Goal: Transaction & Acquisition: Purchase product/service

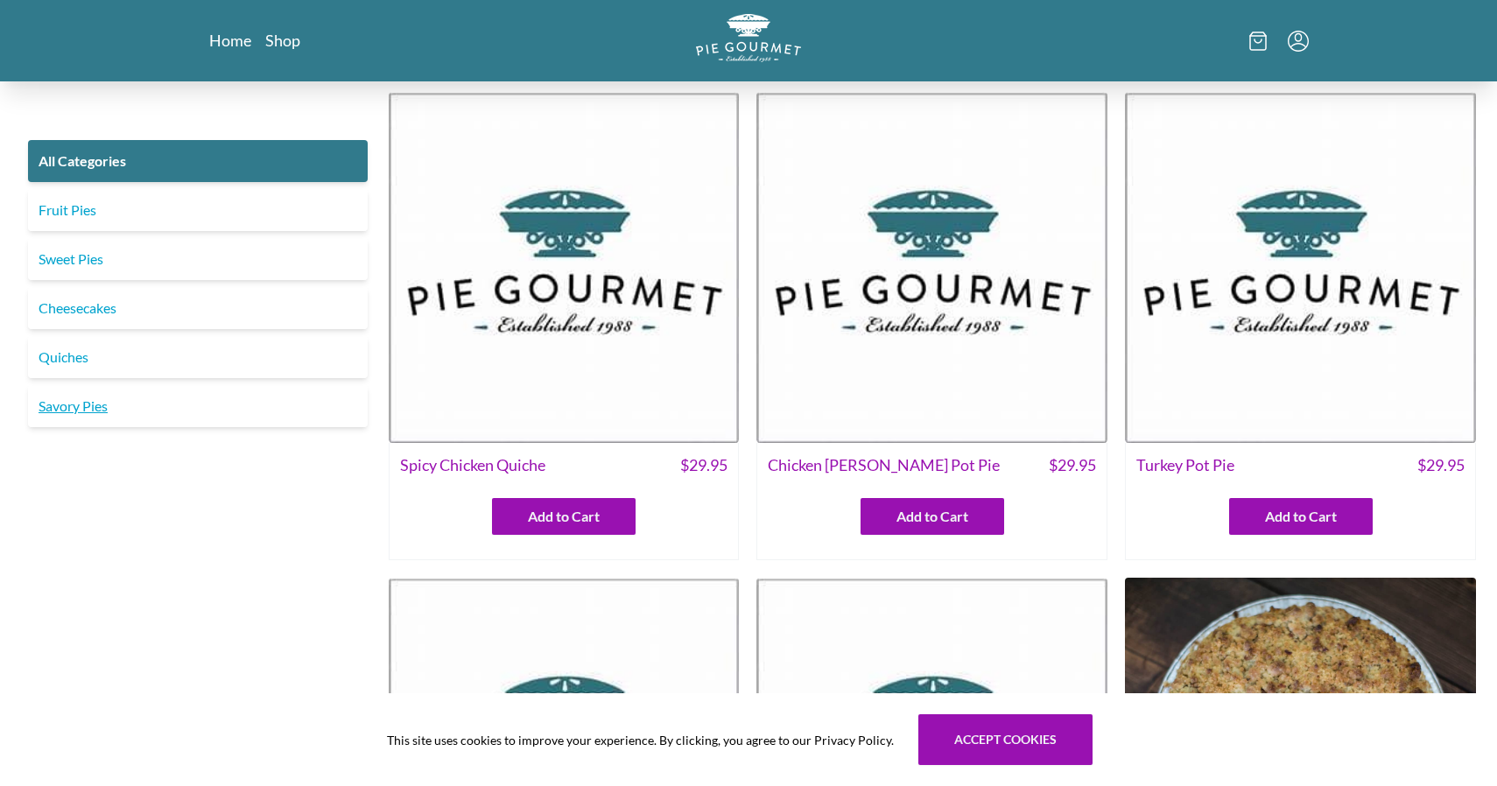
click at [94, 407] on link "Savory Pies" at bounding box center [198, 406] width 340 height 42
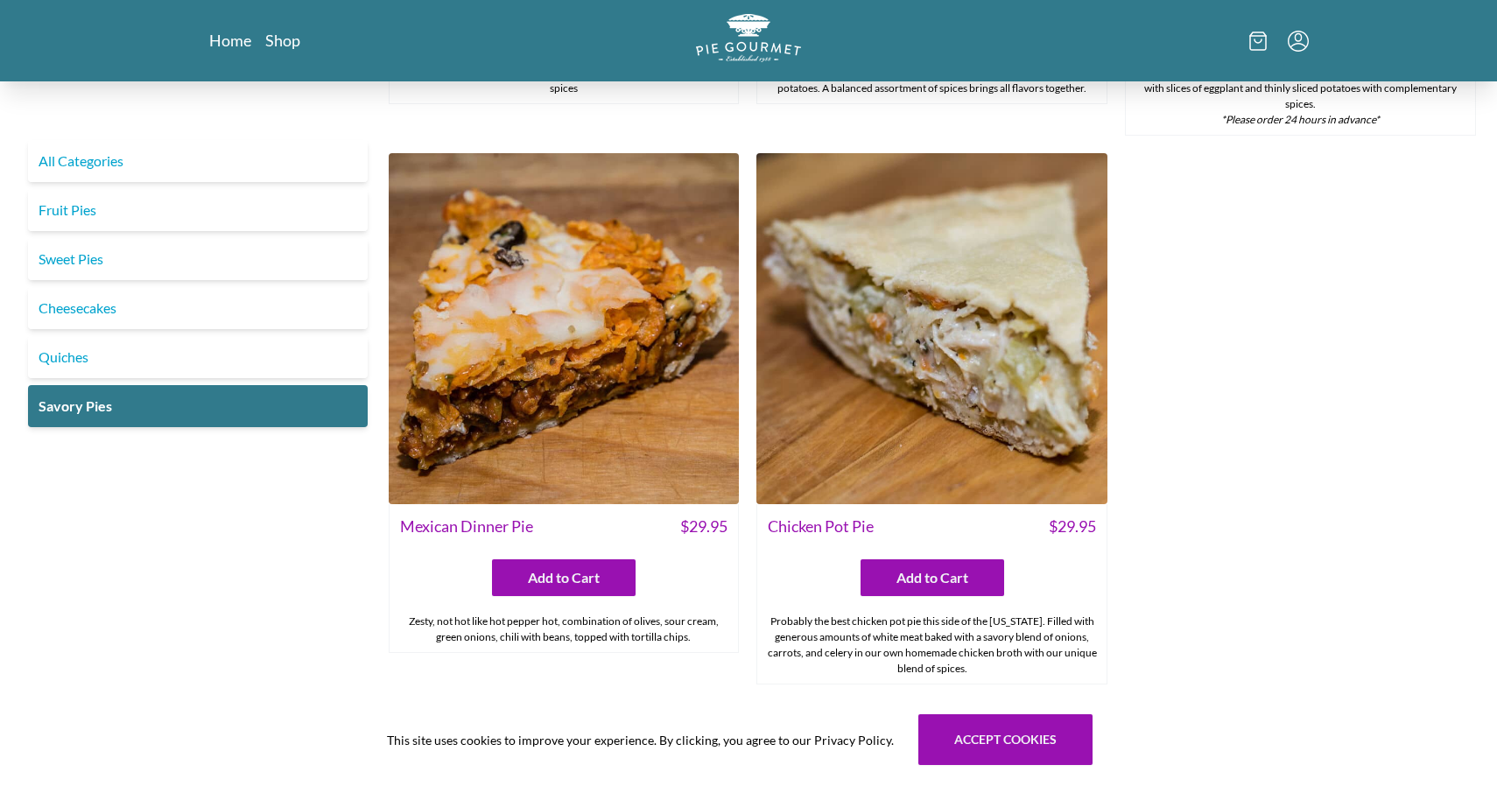
scroll to position [1001, 0]
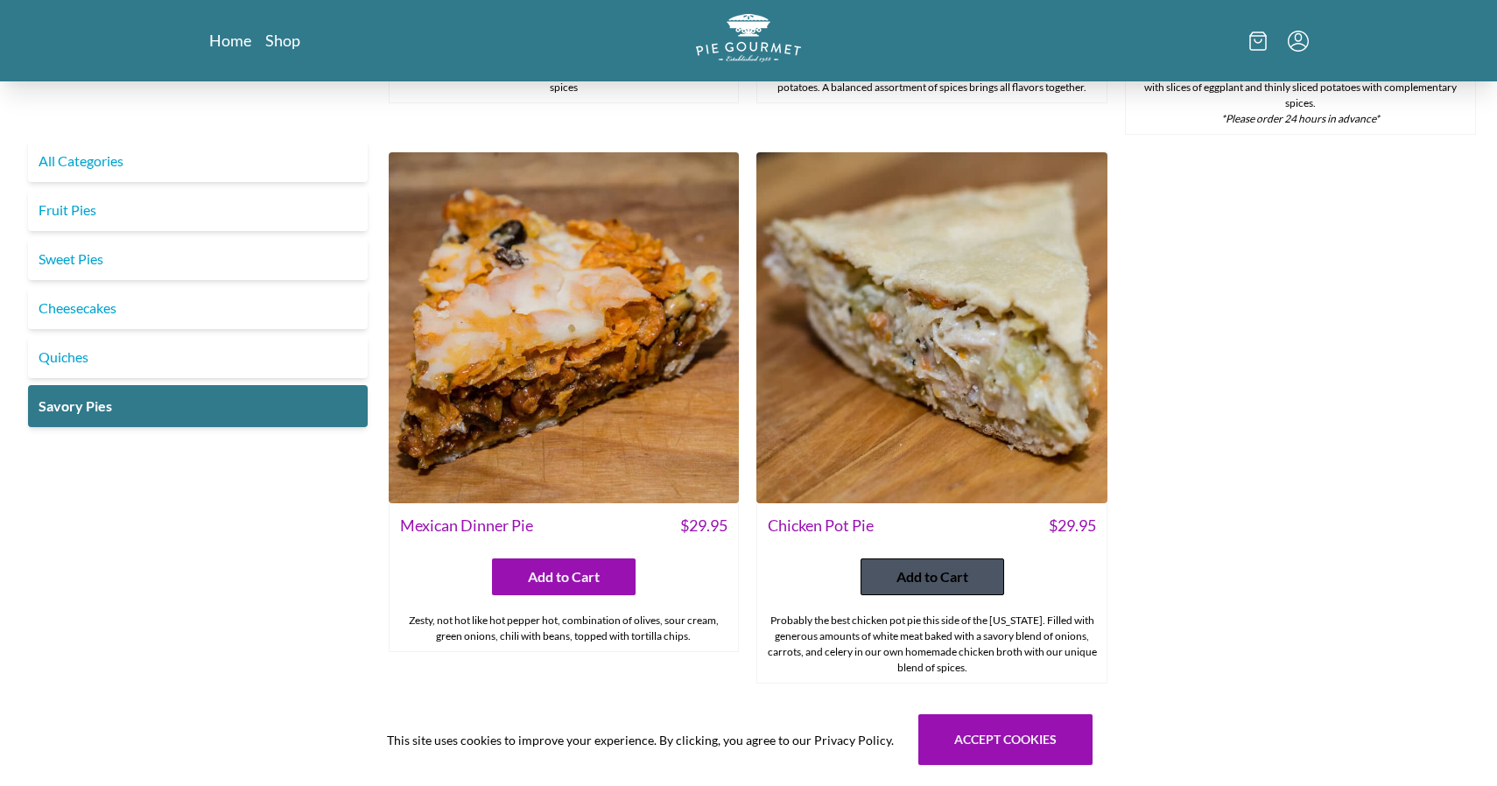
click at [946, 581] on span "Add to Cart" at bounding box center [933, 576] width 72 height 21
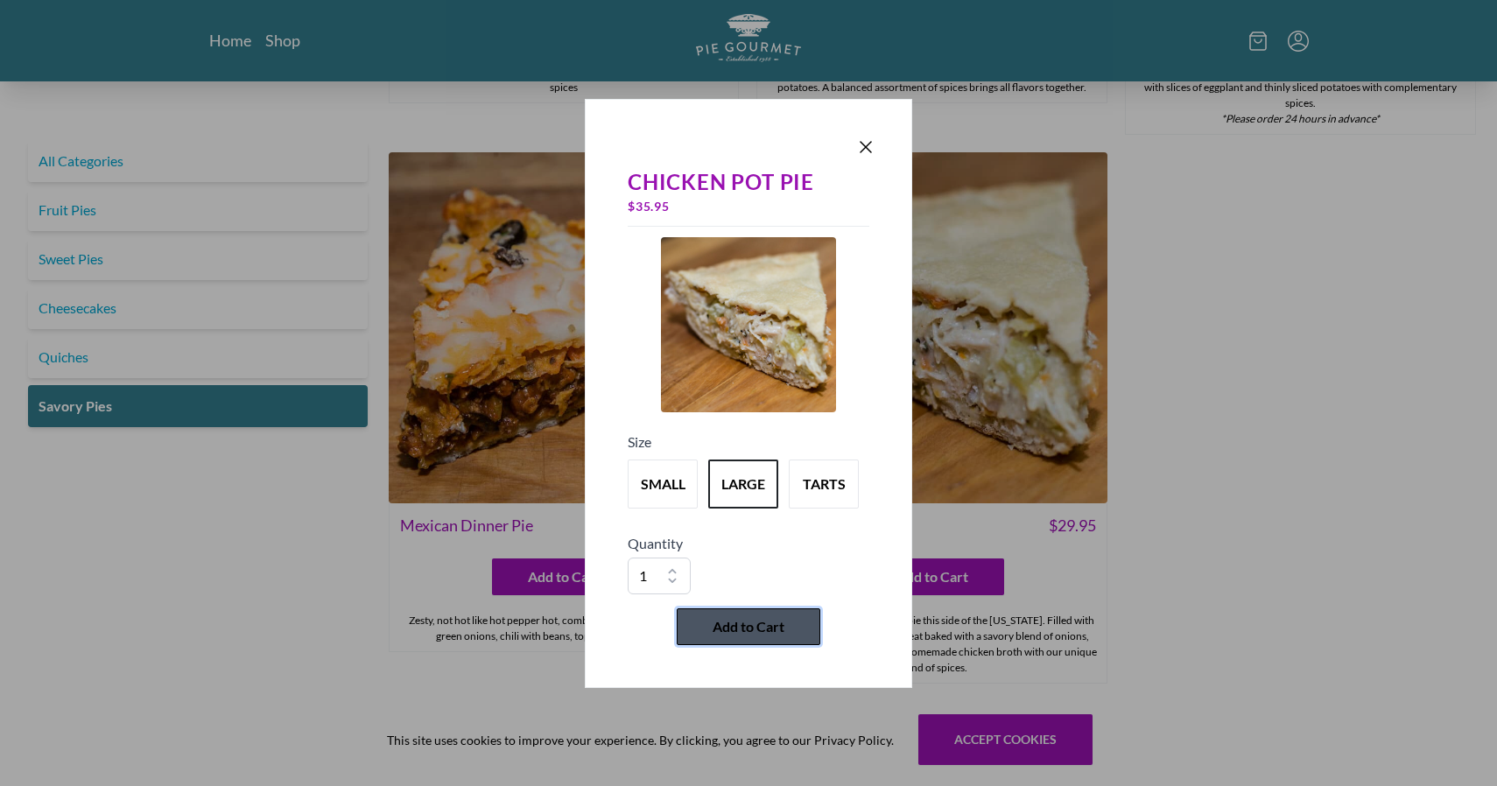
click at [746, 620] on span "Add to Cart" at bounding box center [749, 626] width 72 height 21
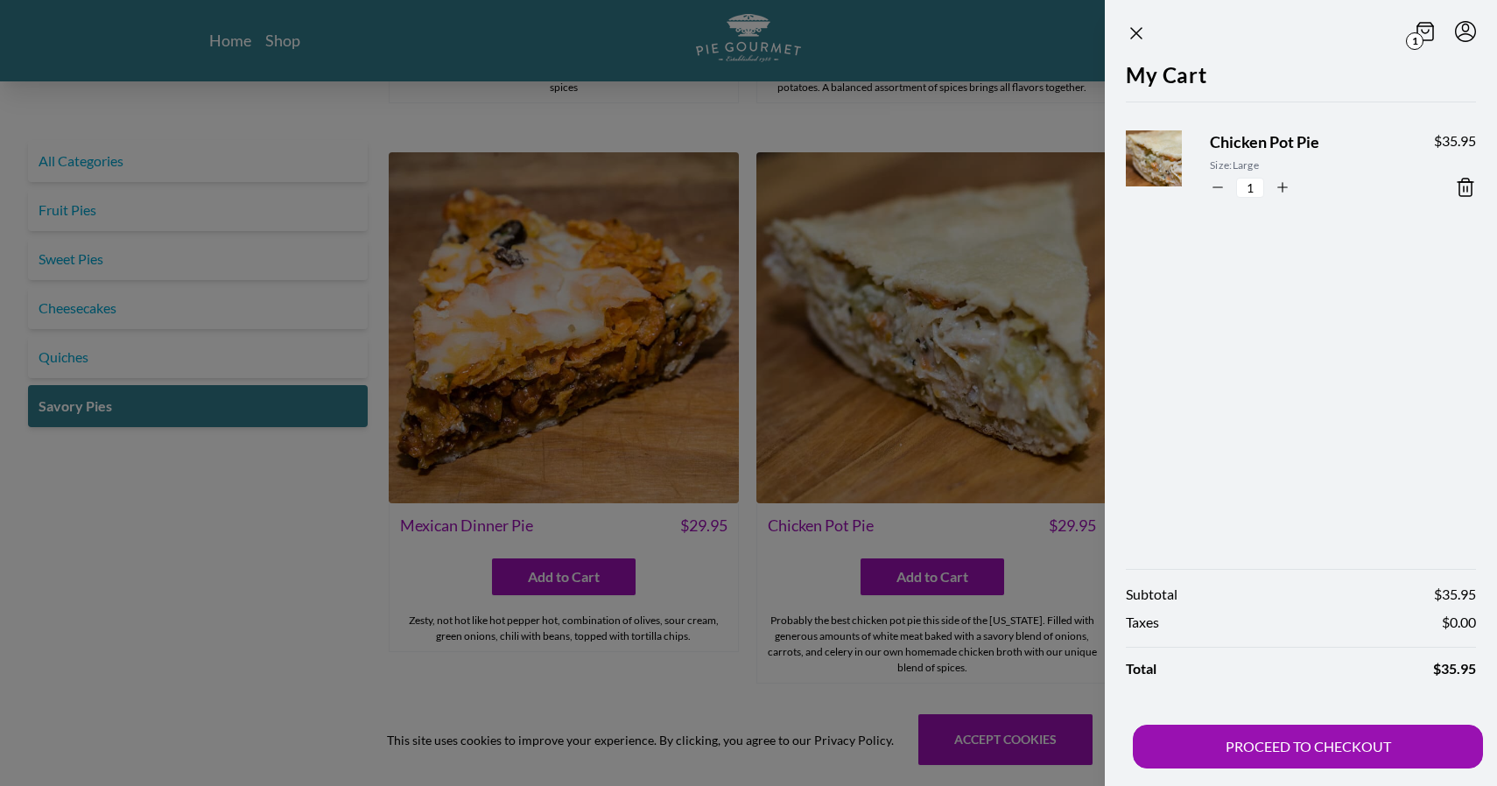
click at [158, 586] on div at bounding box center [748, 393] width 1497 height 786
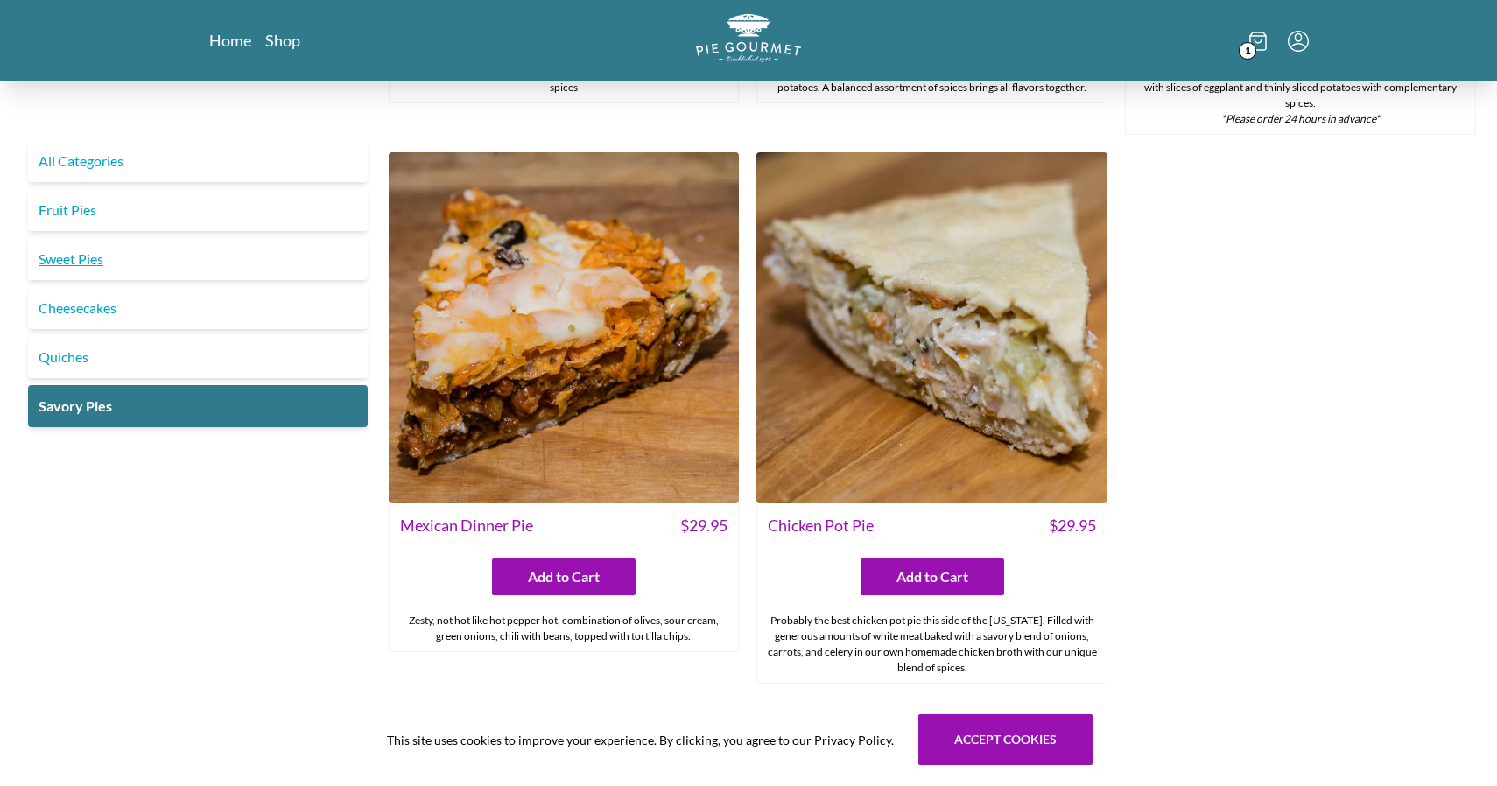
click at [96, 253] on link "Sweet Pies" at bounding box center [198, 259] width 340 height 42
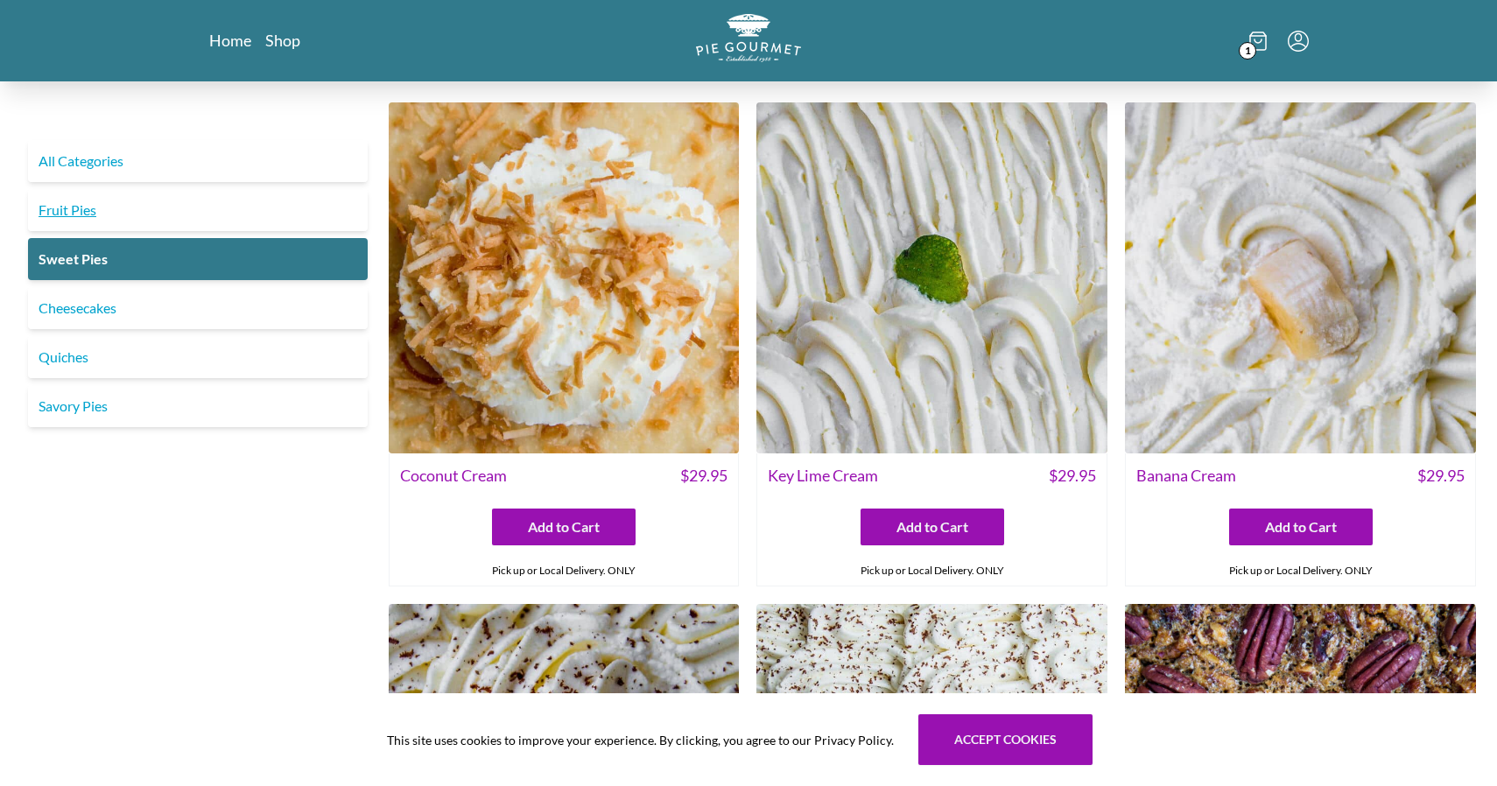
click at [81, 209] on link "Fruit Pies" at bounding box center [198, 210] width 340 height 42
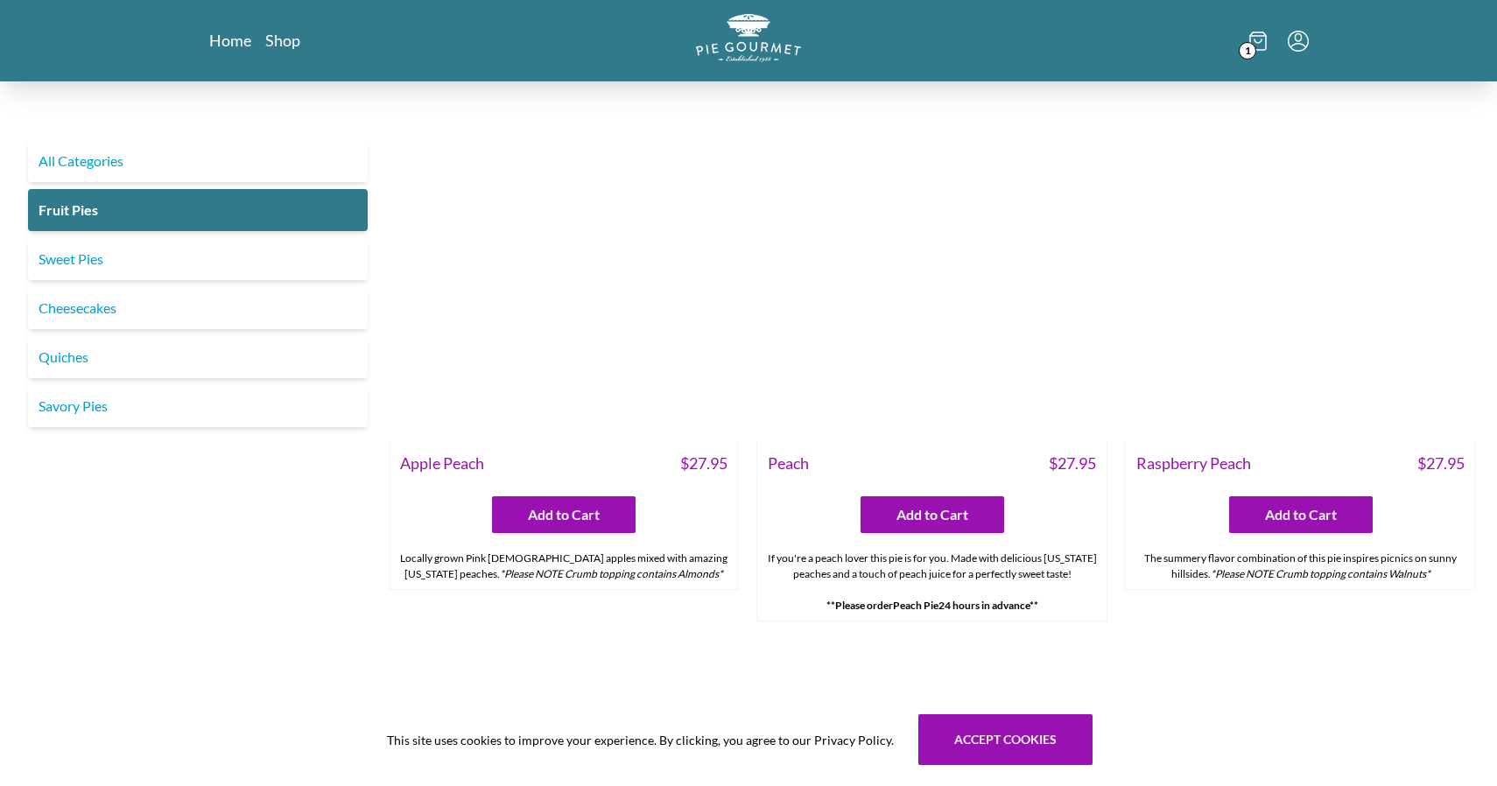
scroll to position [1064, 0]
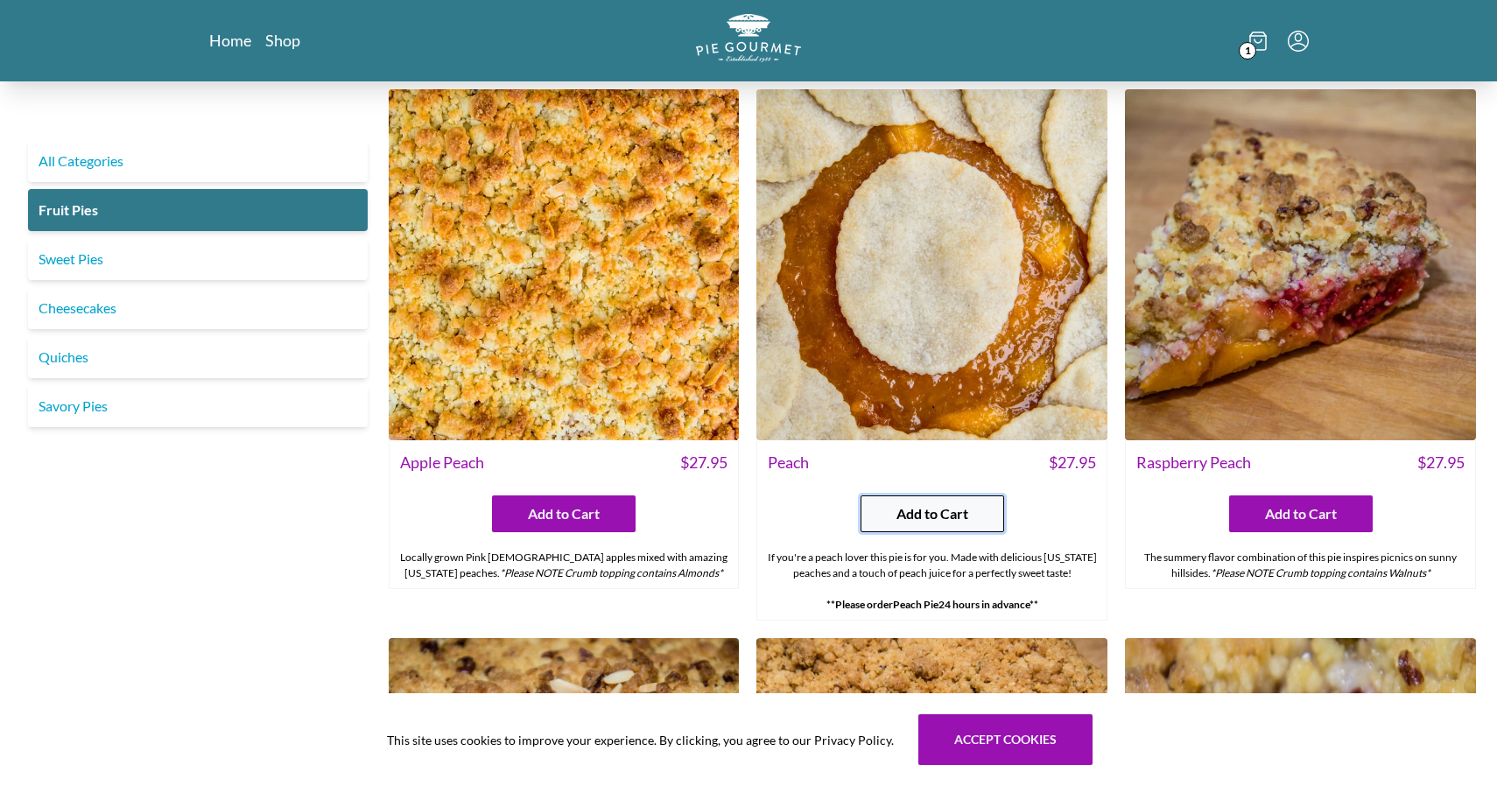
click at [959, 510] on span "Add to Cart" at bounding box center [933, 513] width 72 height 21
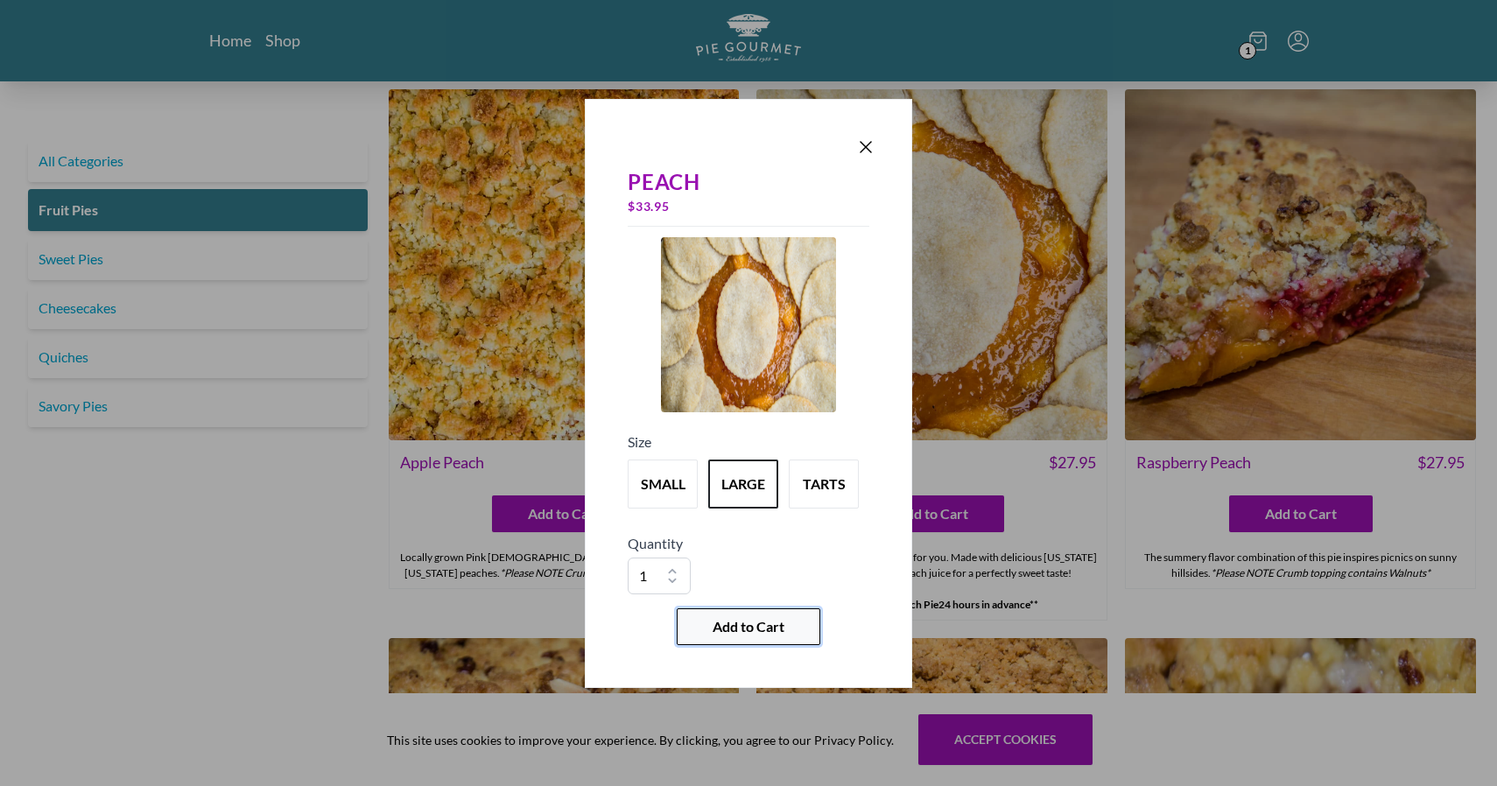
click at [749, 622] on span "Add to Cart" at bounding box center [749, 626] width 72 height 21
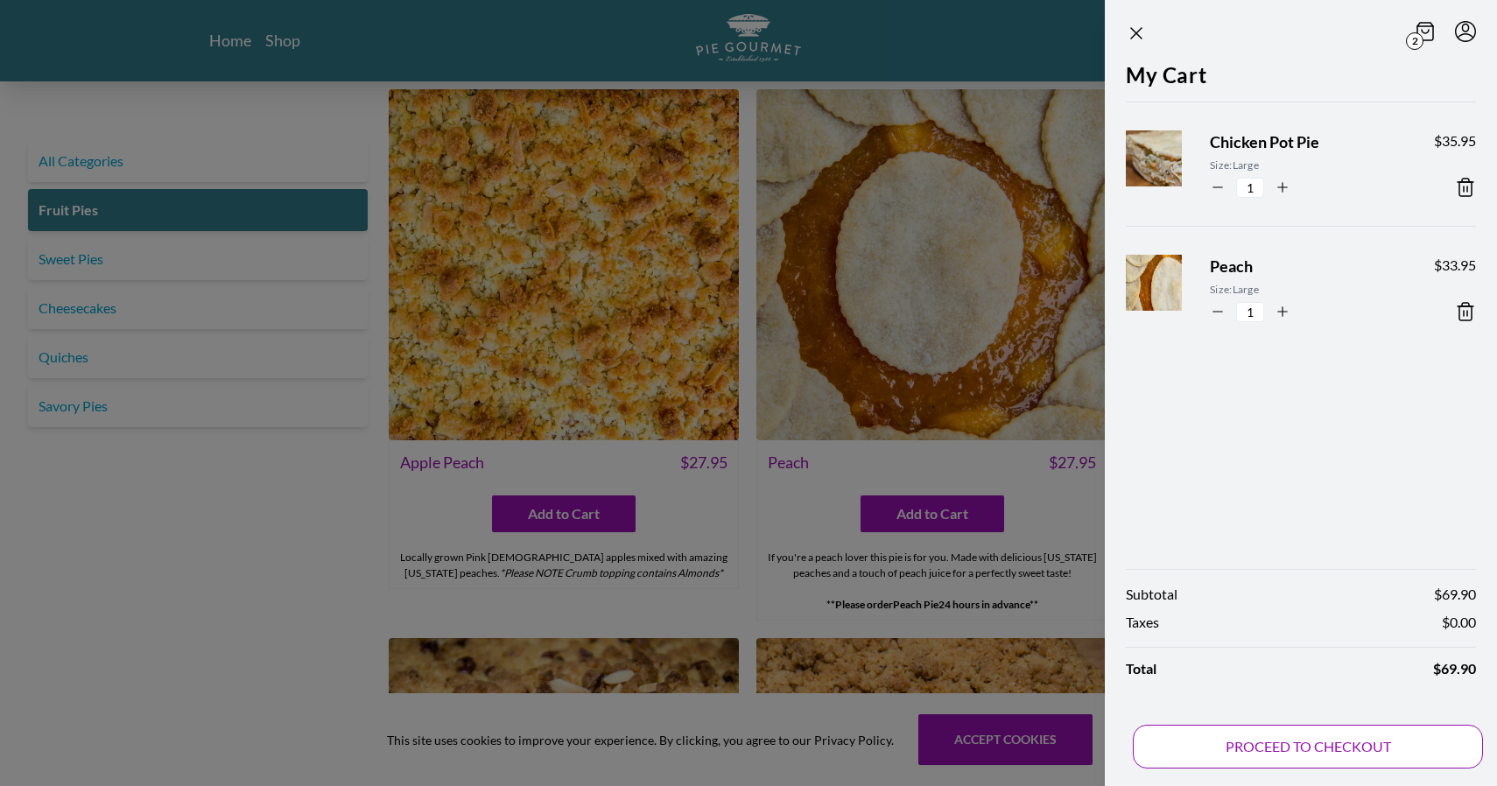
click at [1355, 746] on button "PROCEED TO CHECKOUT" at bounding box center [1308, 747] width 350 height 44
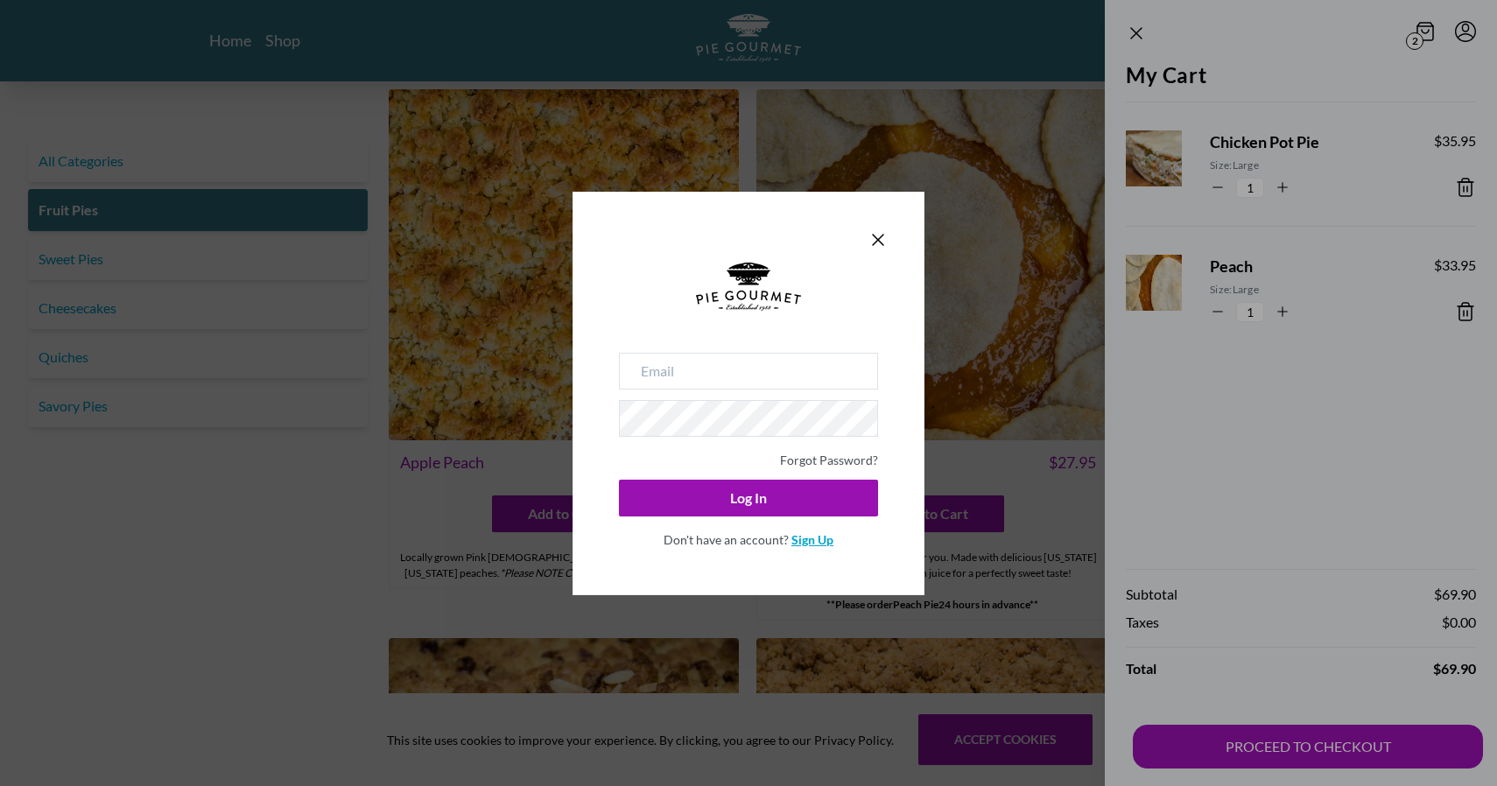
click at [818, 545] on link "Sign Up" at bounding box center [812, 539] width 42 height 15
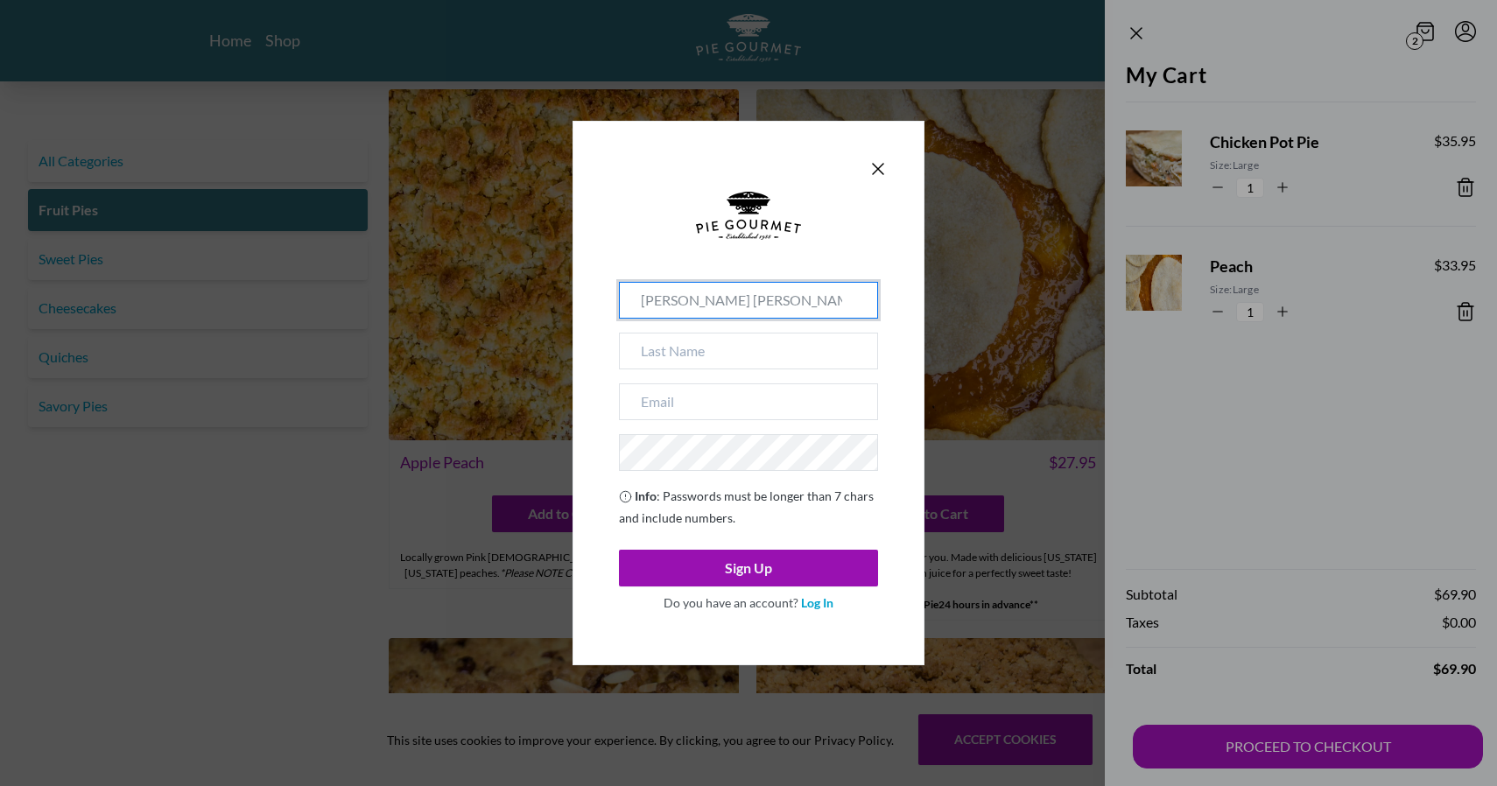
type input "[PERSON_NAME] [PERSON_NAME]"
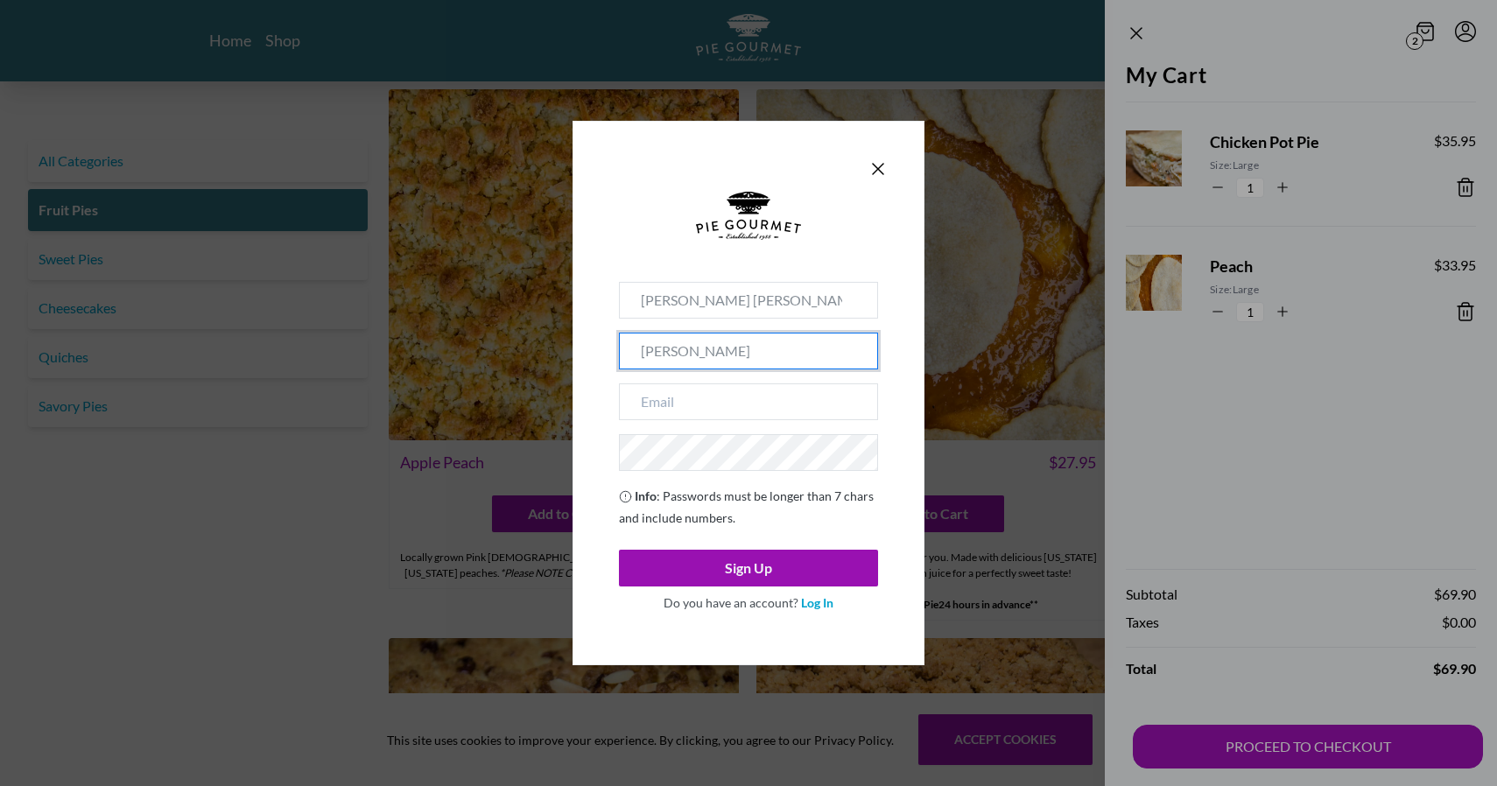
type input "[PERSON_NAME]"
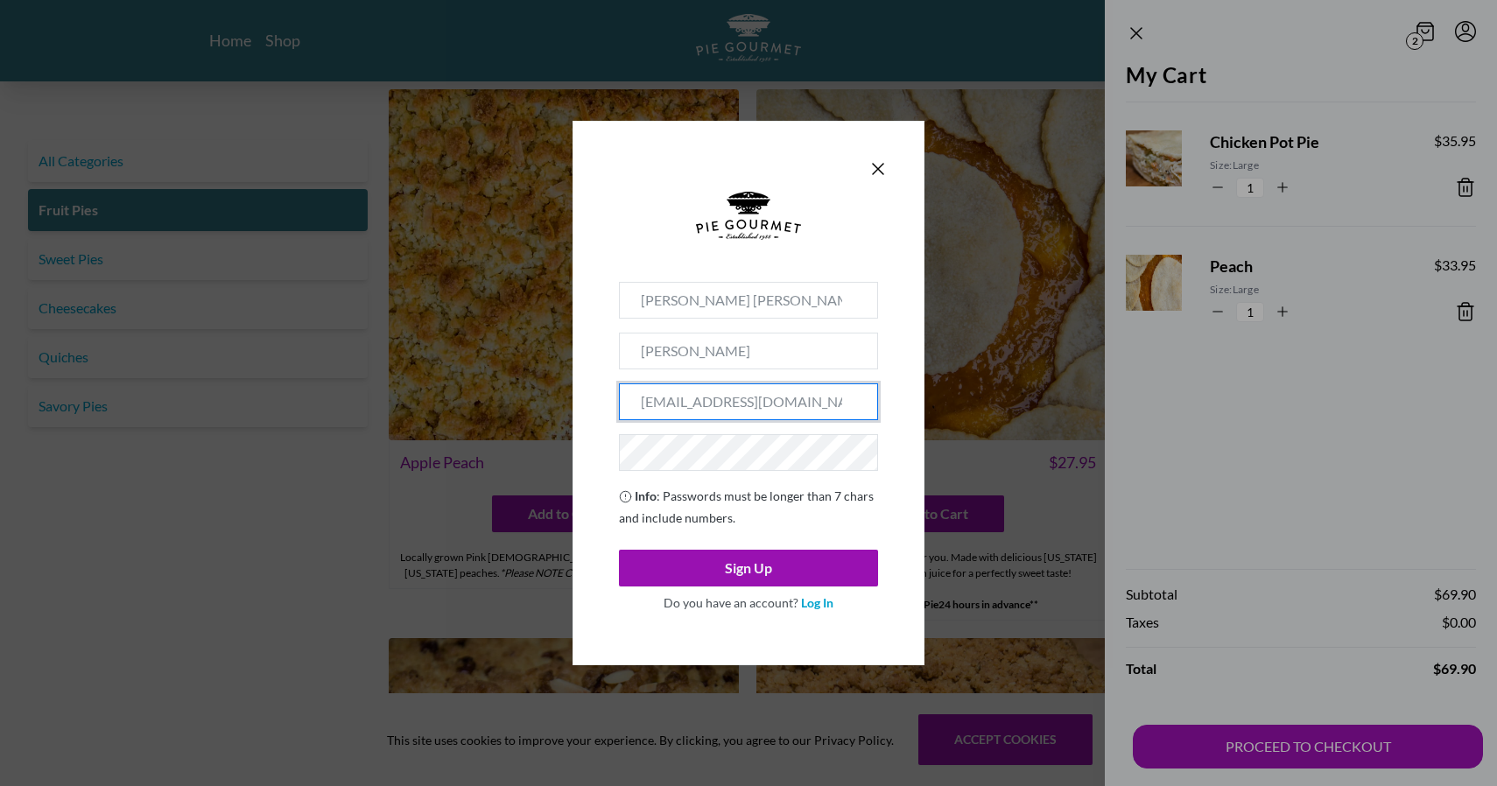
type input "[EMAIL_ADDRESS][DOMAIN_NAME]"
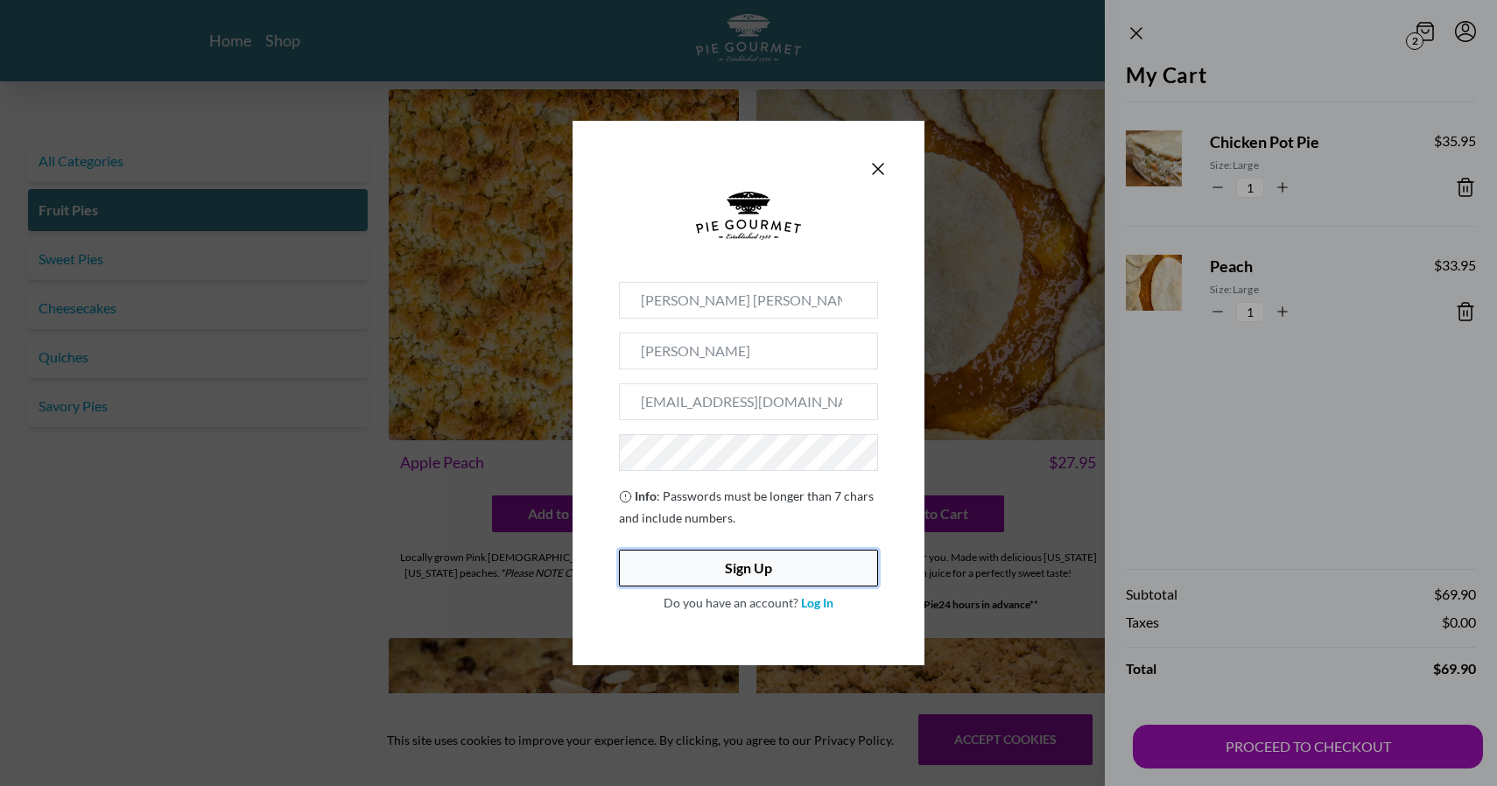
click at [745, 560] on button "Sign Up" at bounding box center [748, 568] width 259 height 37
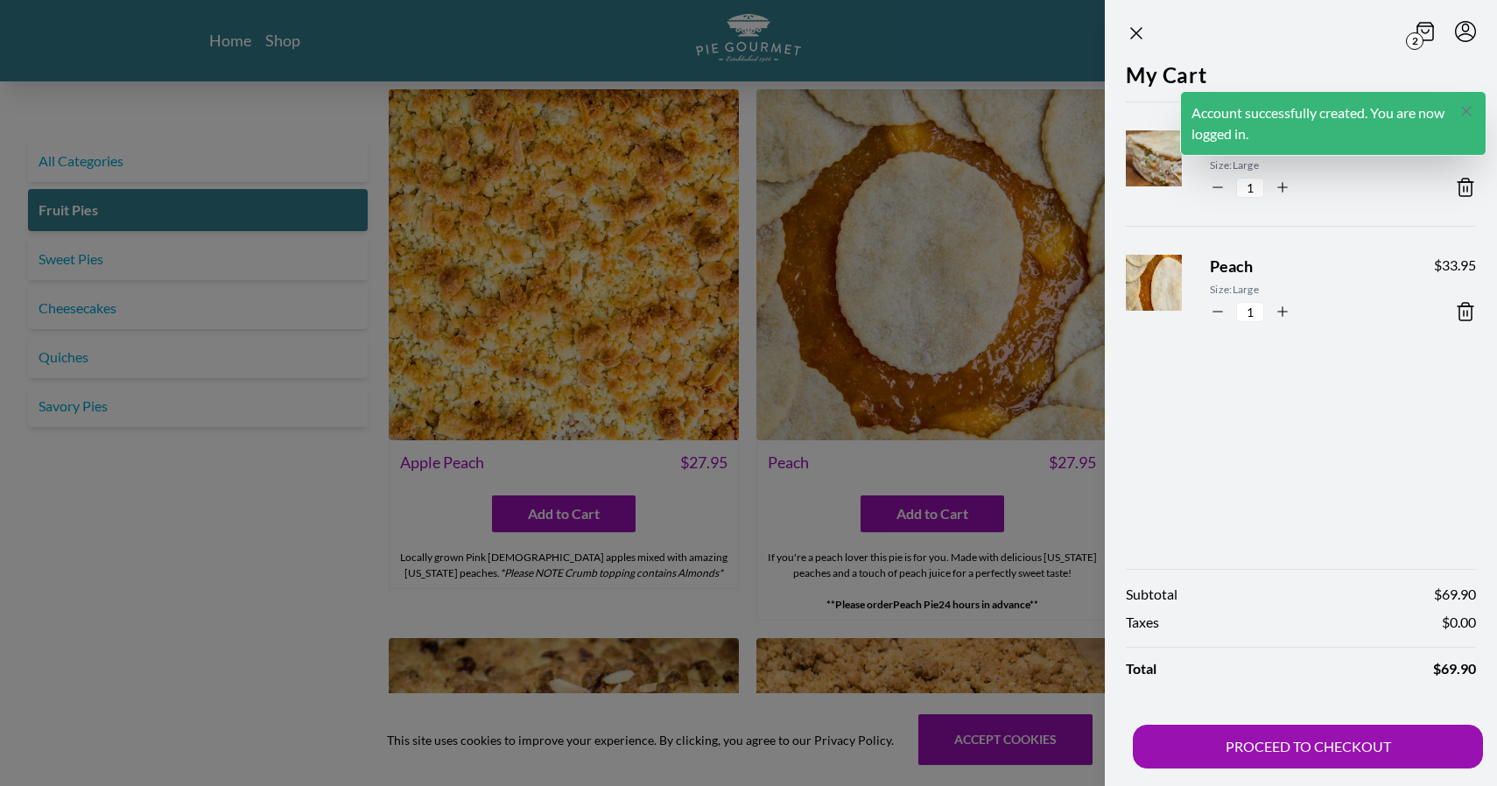
click at [1467, 107] on icon "Close panel" at bounding box center [1467, 111] width 18 height 18
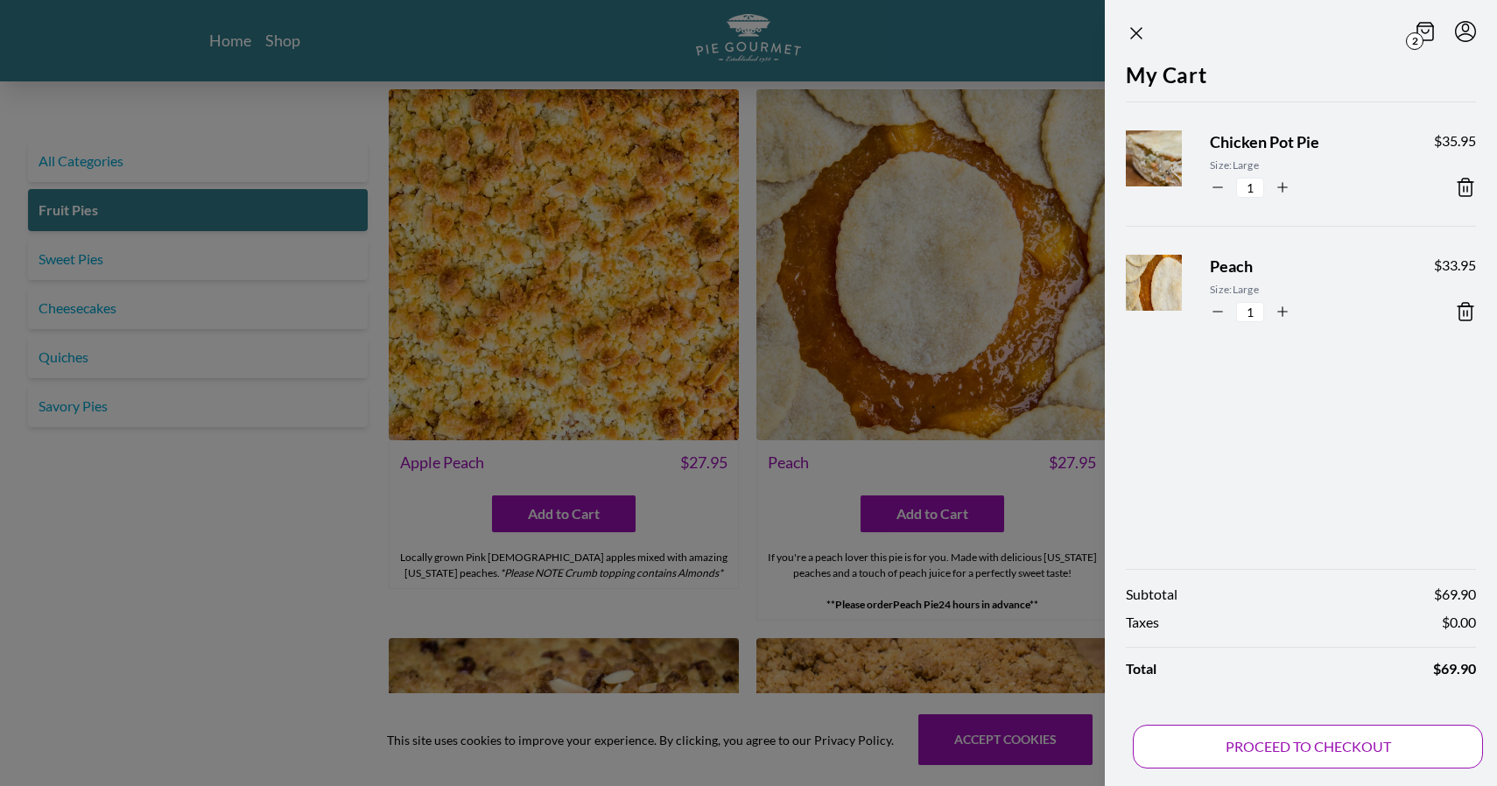
click at [1357, 747] on button "PROCEED TO CHECKOUT" at bounding box center [1308, 747] width 350 height 44
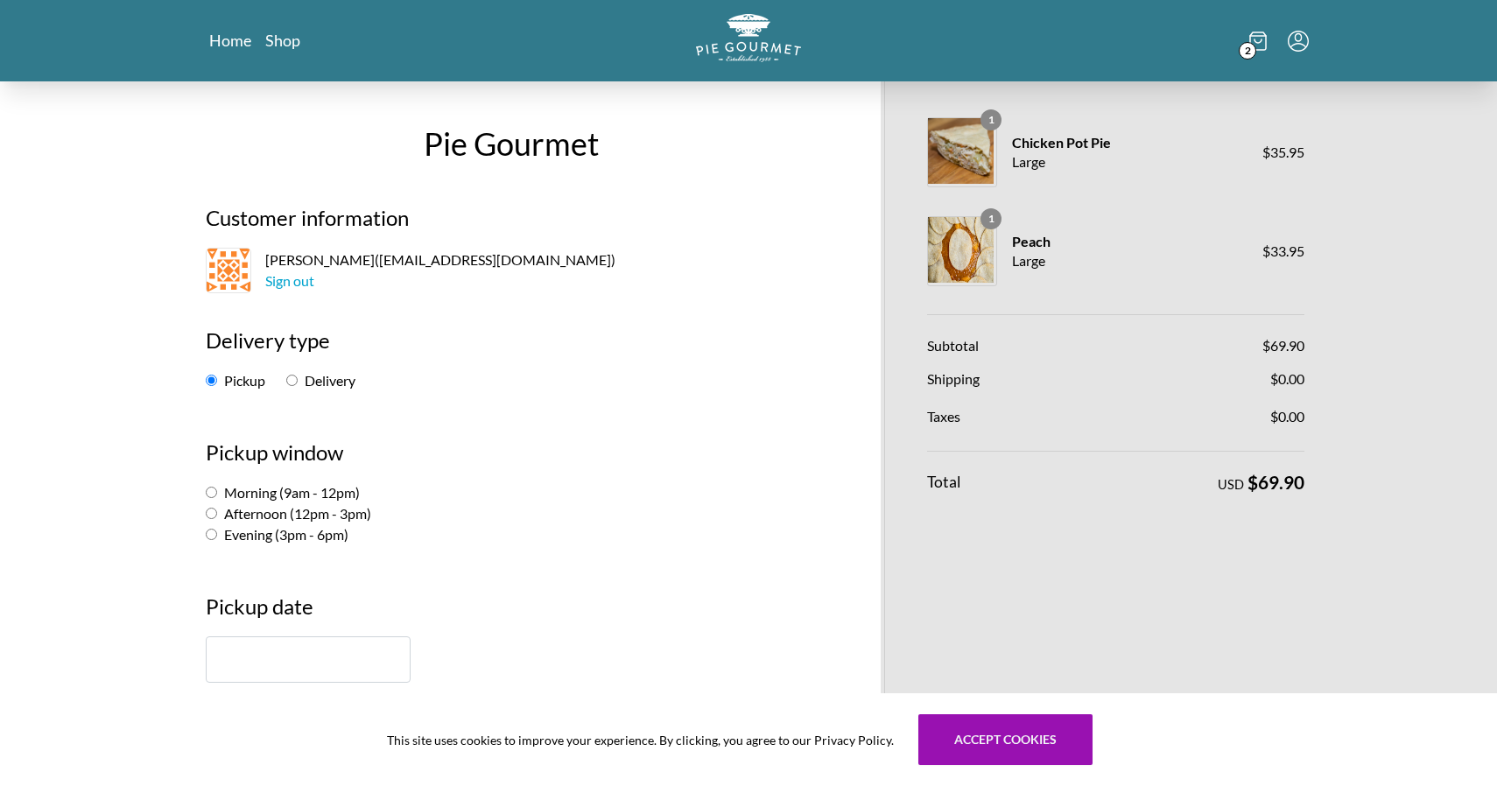
click at [288, 386] on input "Delivery" at bounding box center [291, 380] width 11 height 11
radio input "true"
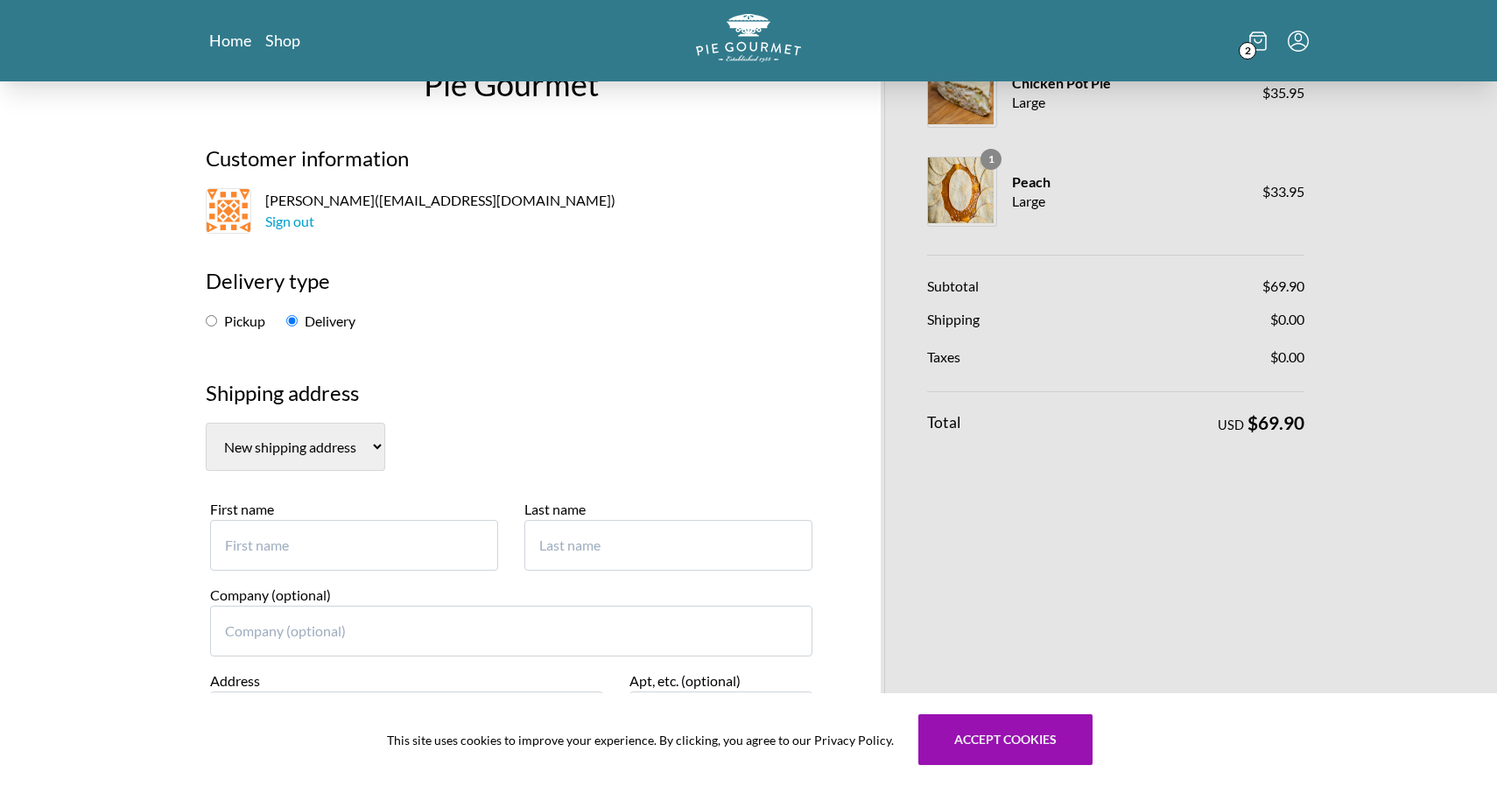
scroll to position [94, 0]
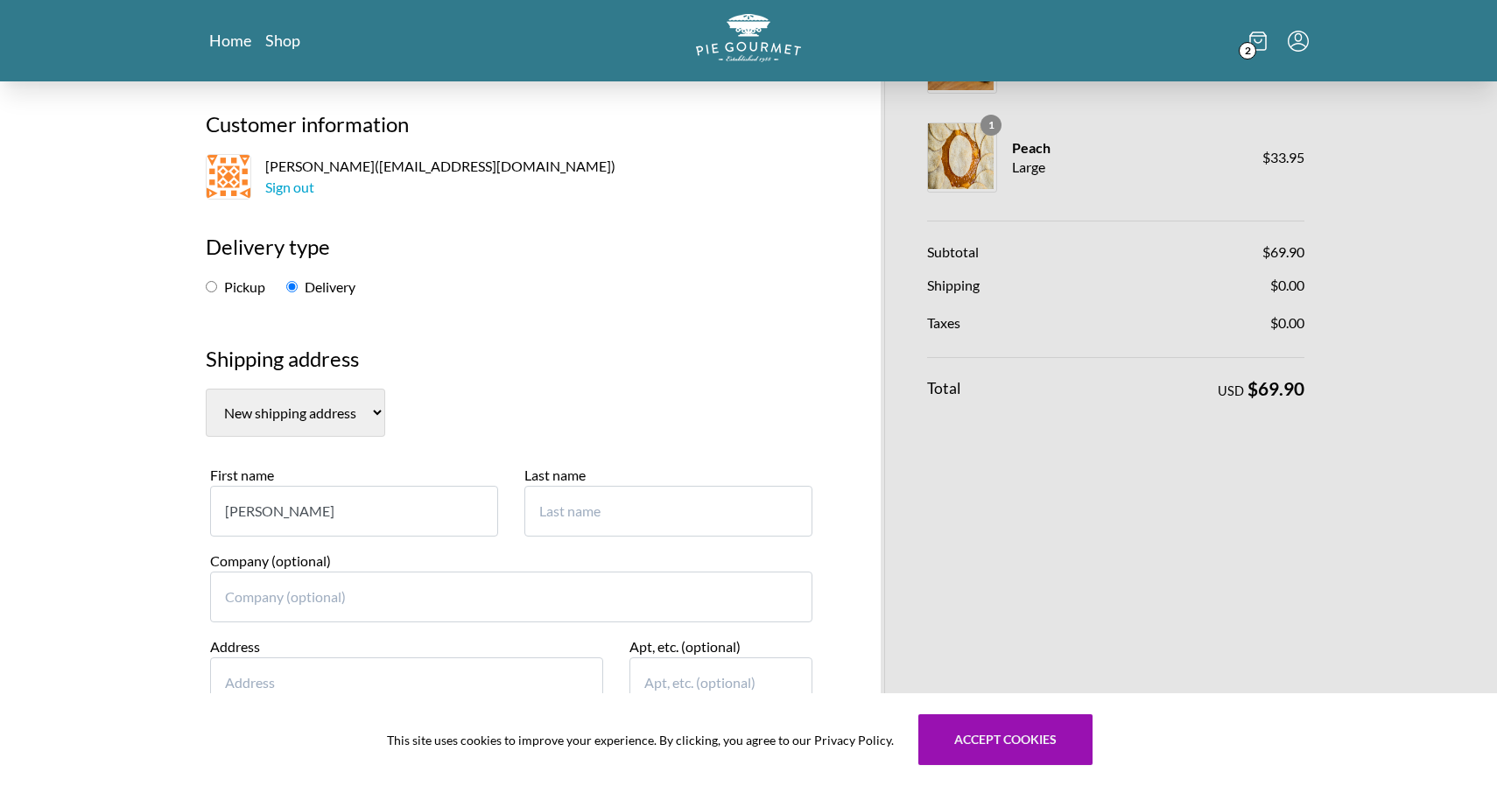
type input "[PERSON_NAME]"
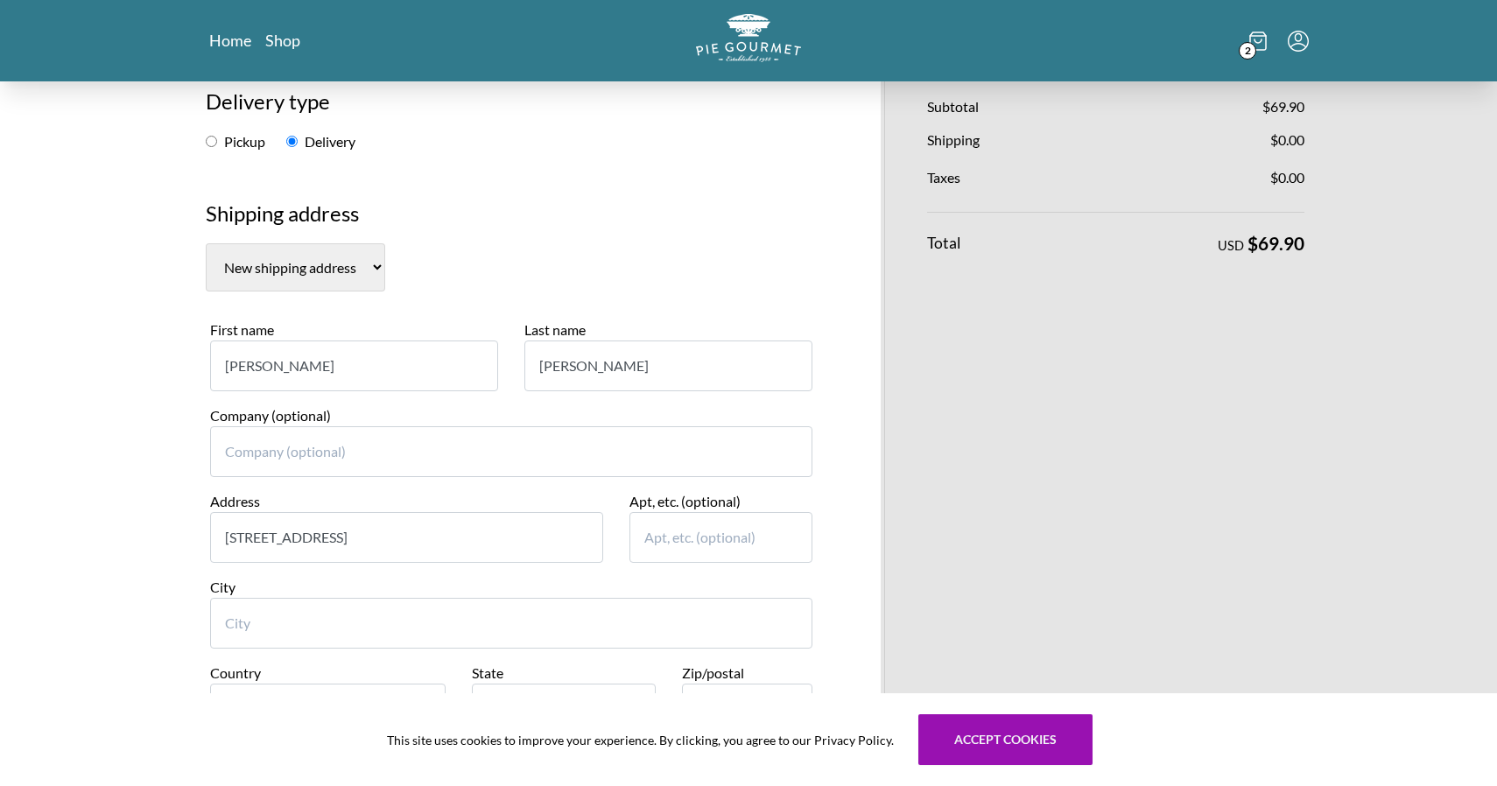
scroll to position [248, 0]
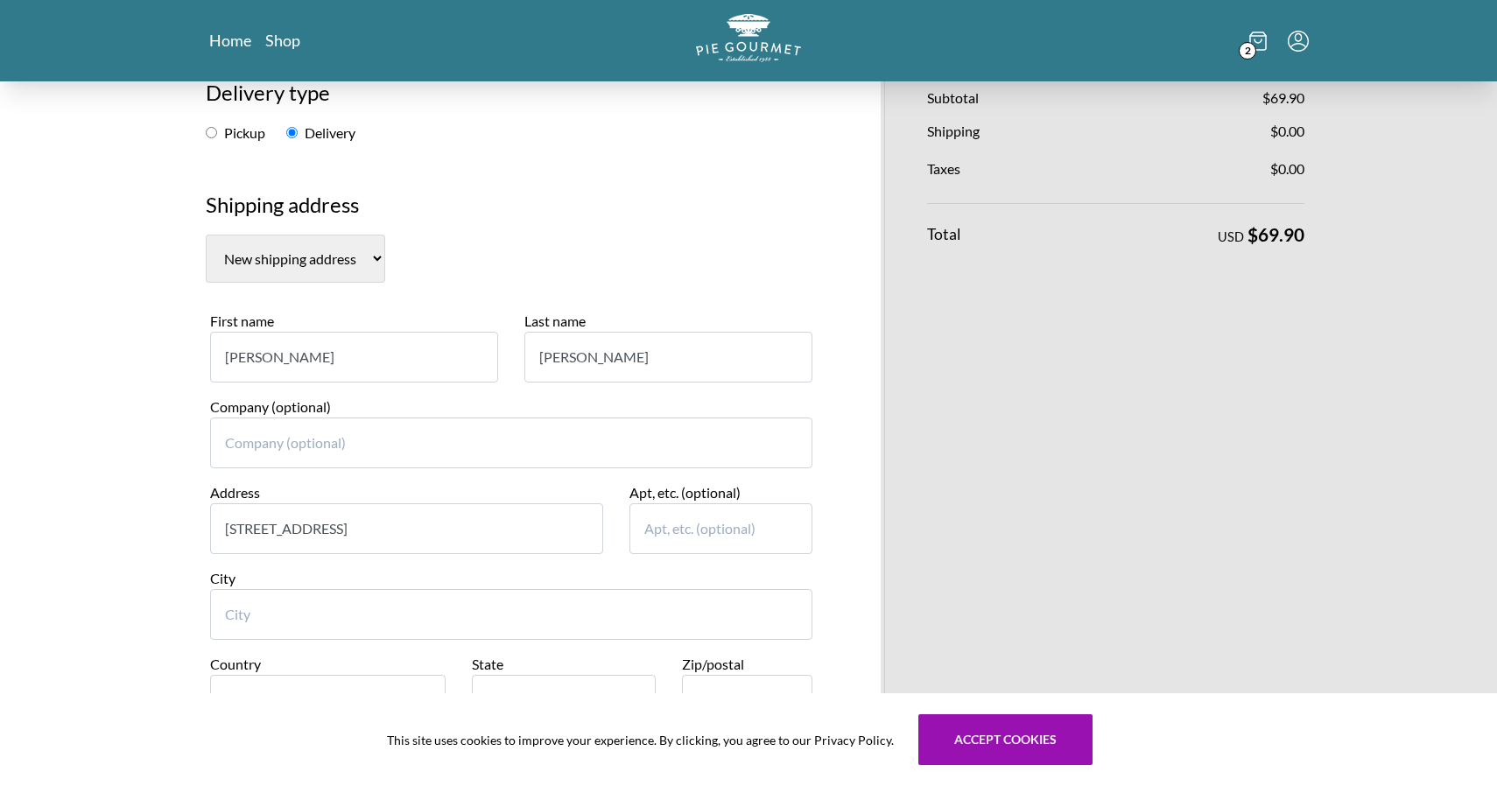
type input "[STREET_ADDRESS]"
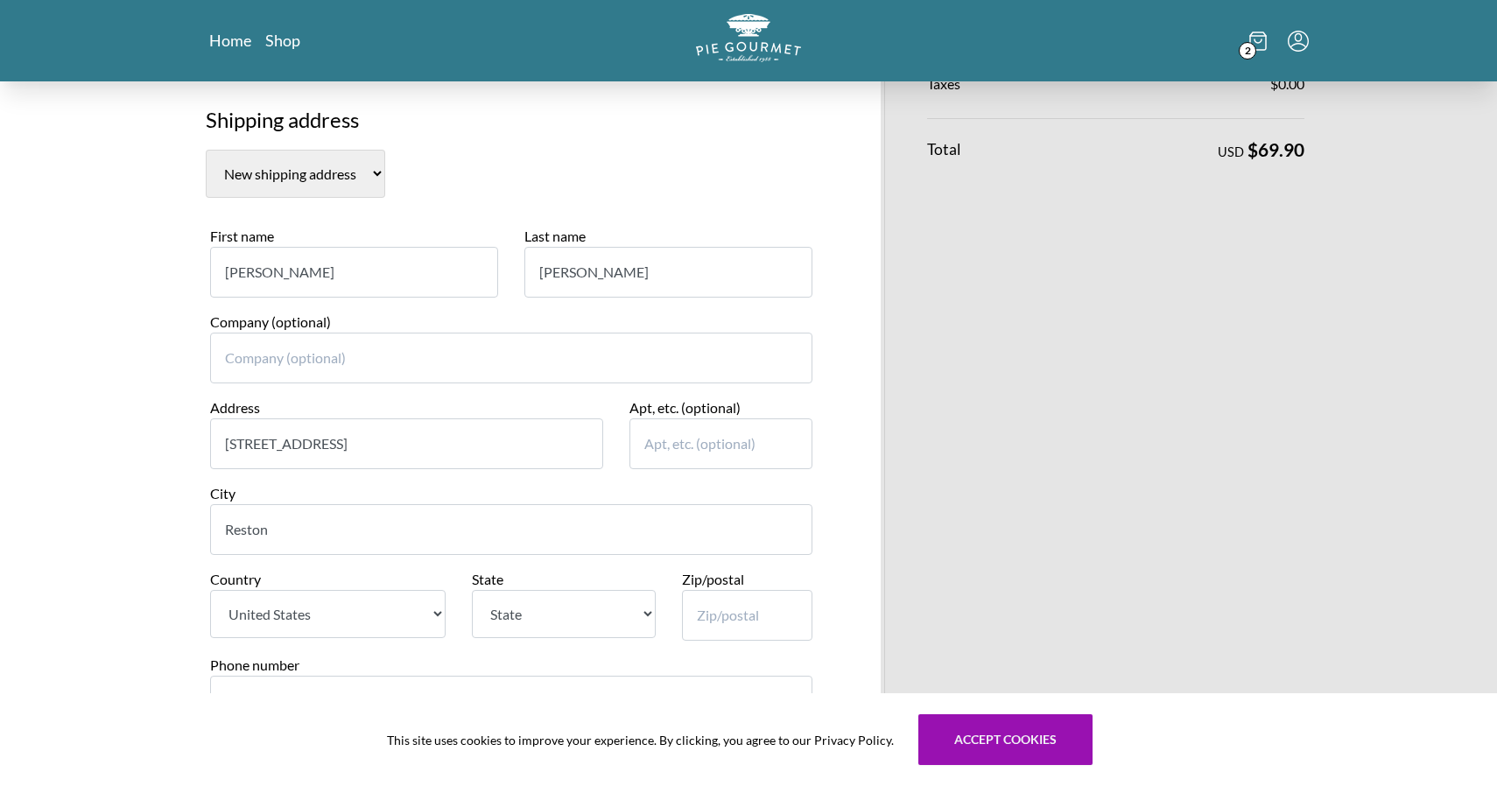
scroll to position [336, 0]
type input "Reston"
select select "VA"
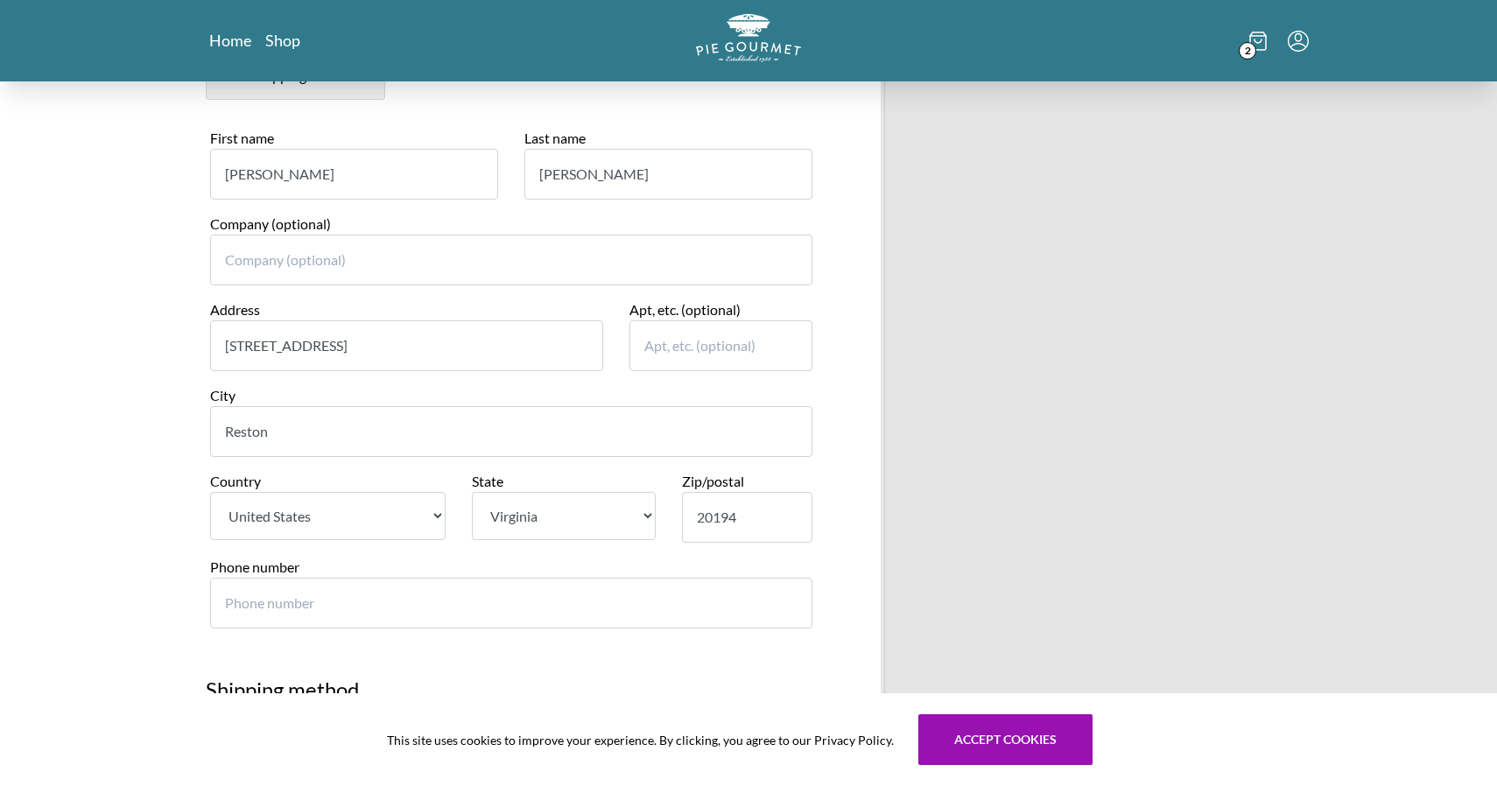
scroll to position [446, 0]
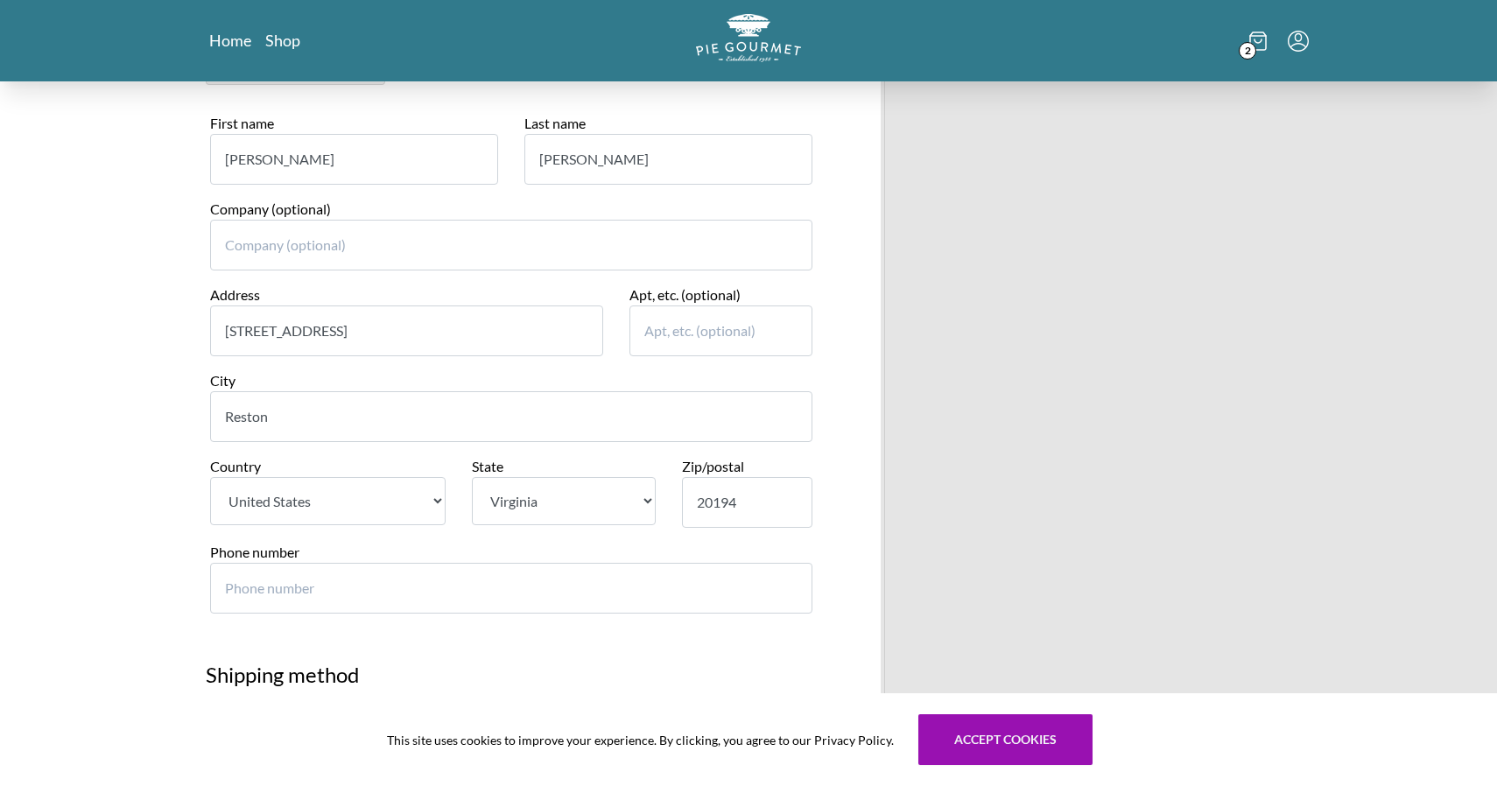
type input "20194"
click at [545, 564] on input "Phone number" at bounding box center [511, 588] width 602 height 51
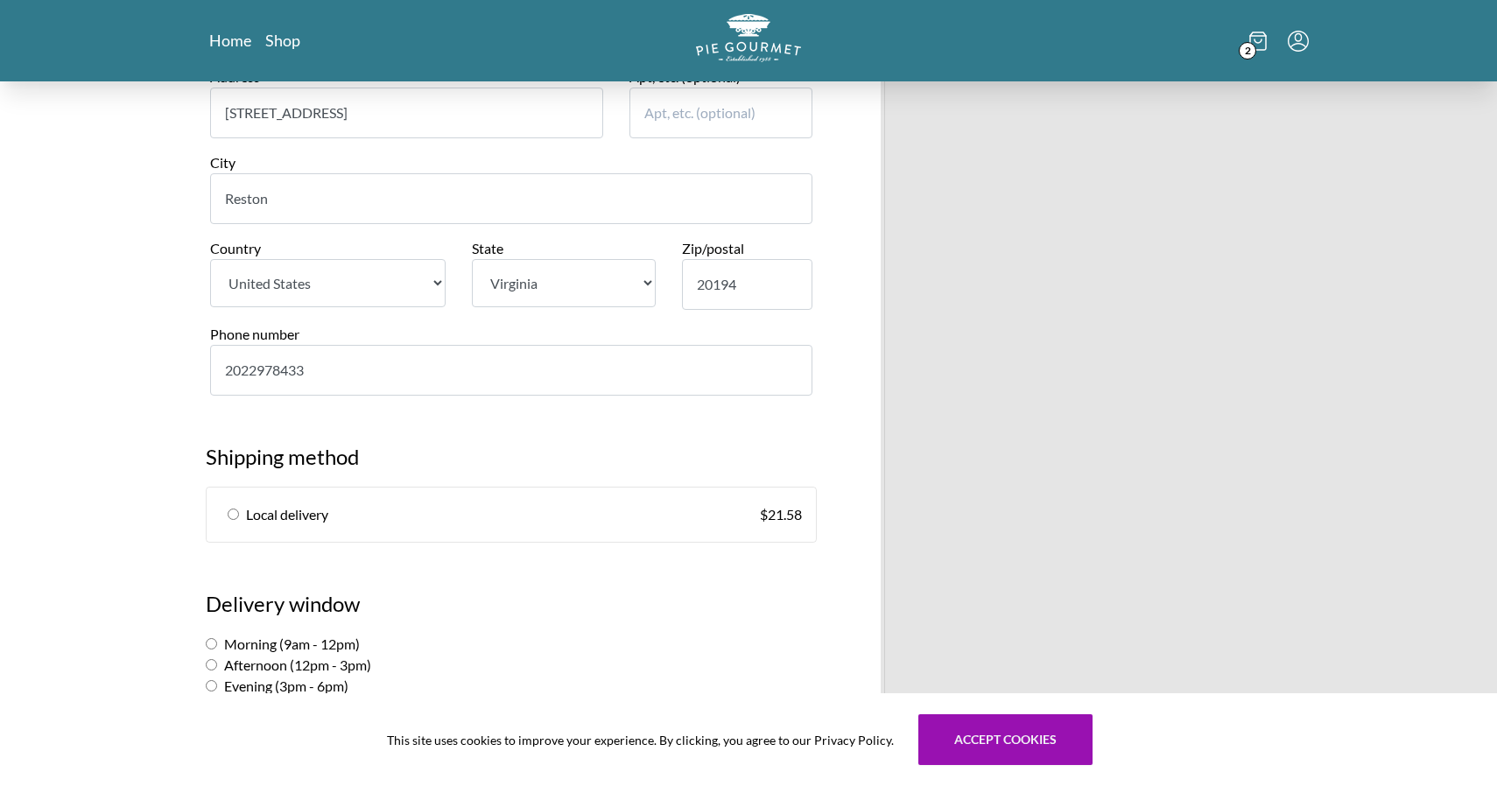
scroll to position [693, 0]
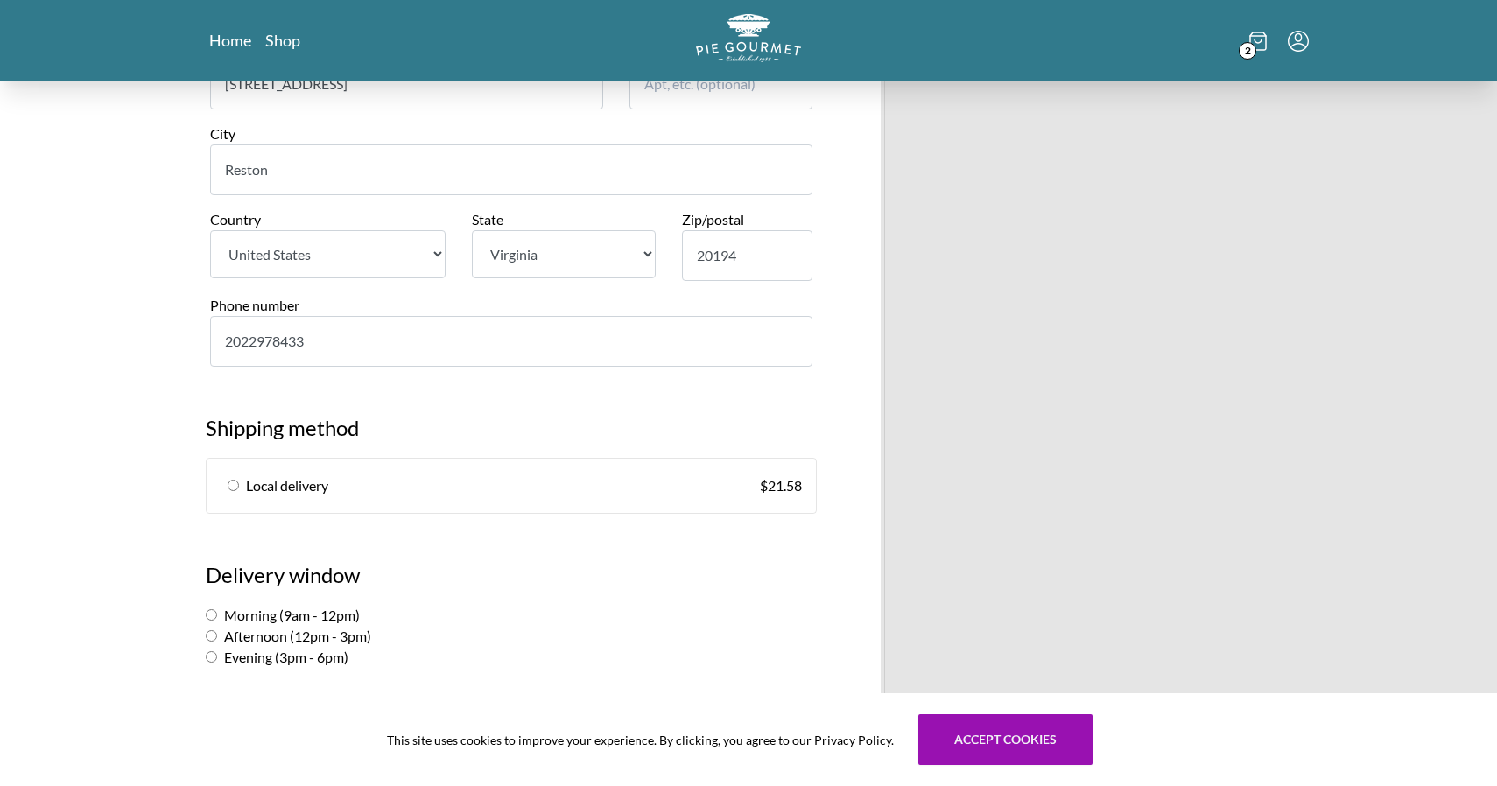
type input "2022978433"
click at [236, 480] on input "radio" at bounding box center [233, 485] width 11 height 11
radio input "true"
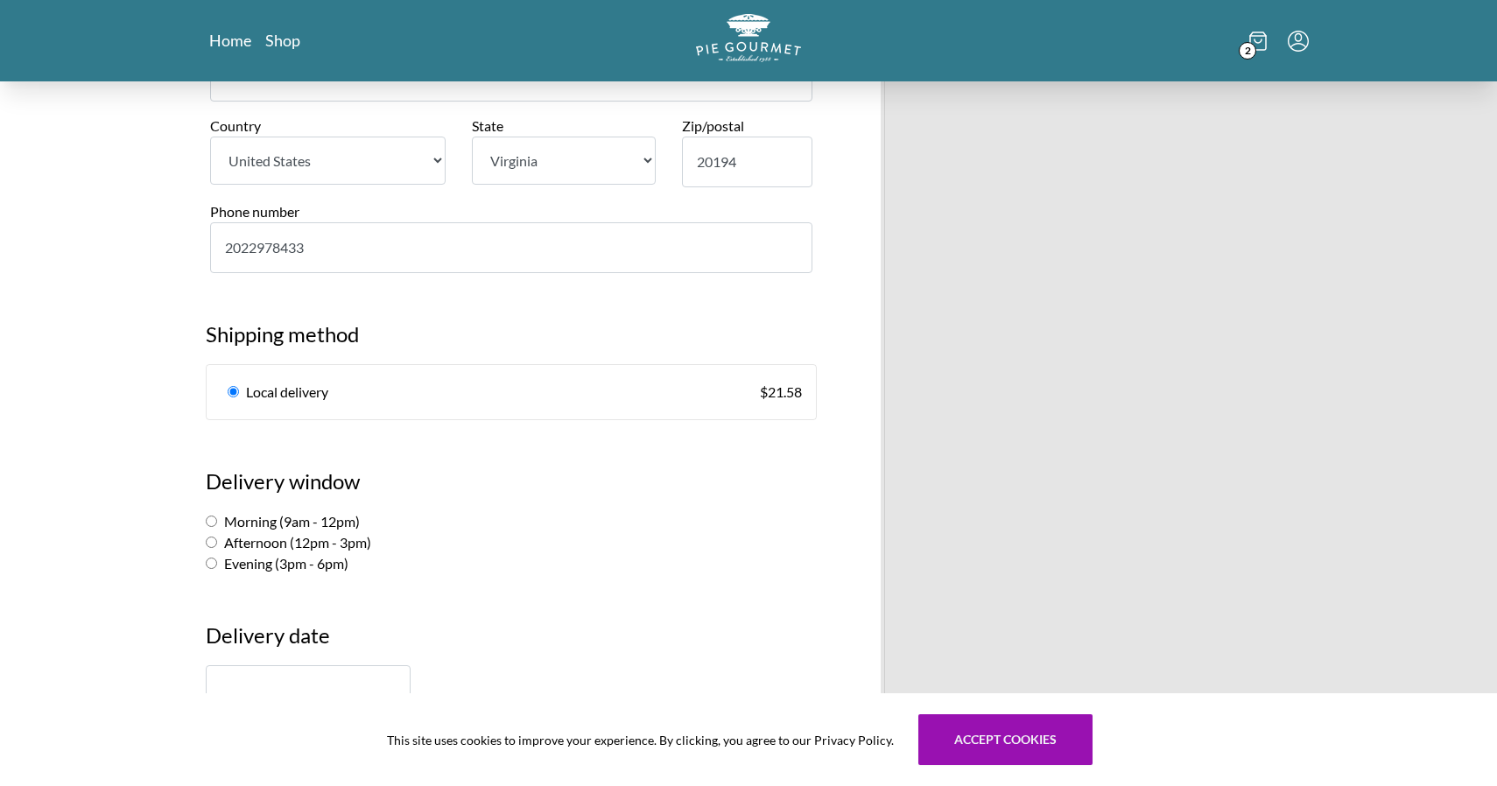
scroll to position [799, 0]
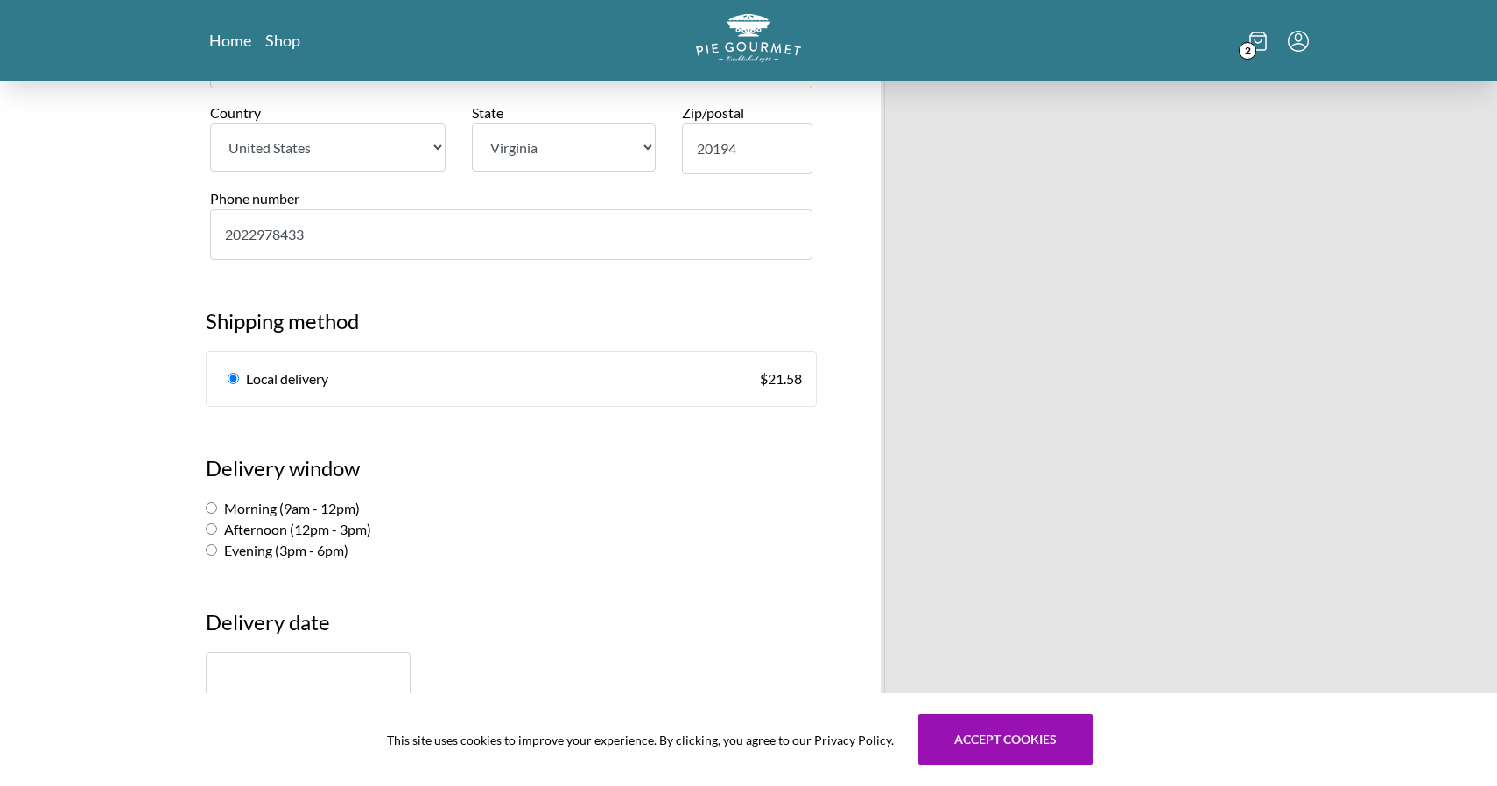
click at [210, 503] on input "Morning (9am - 12pm)" at bounding box center [211, 508] width 11 height 11
radio input "true"
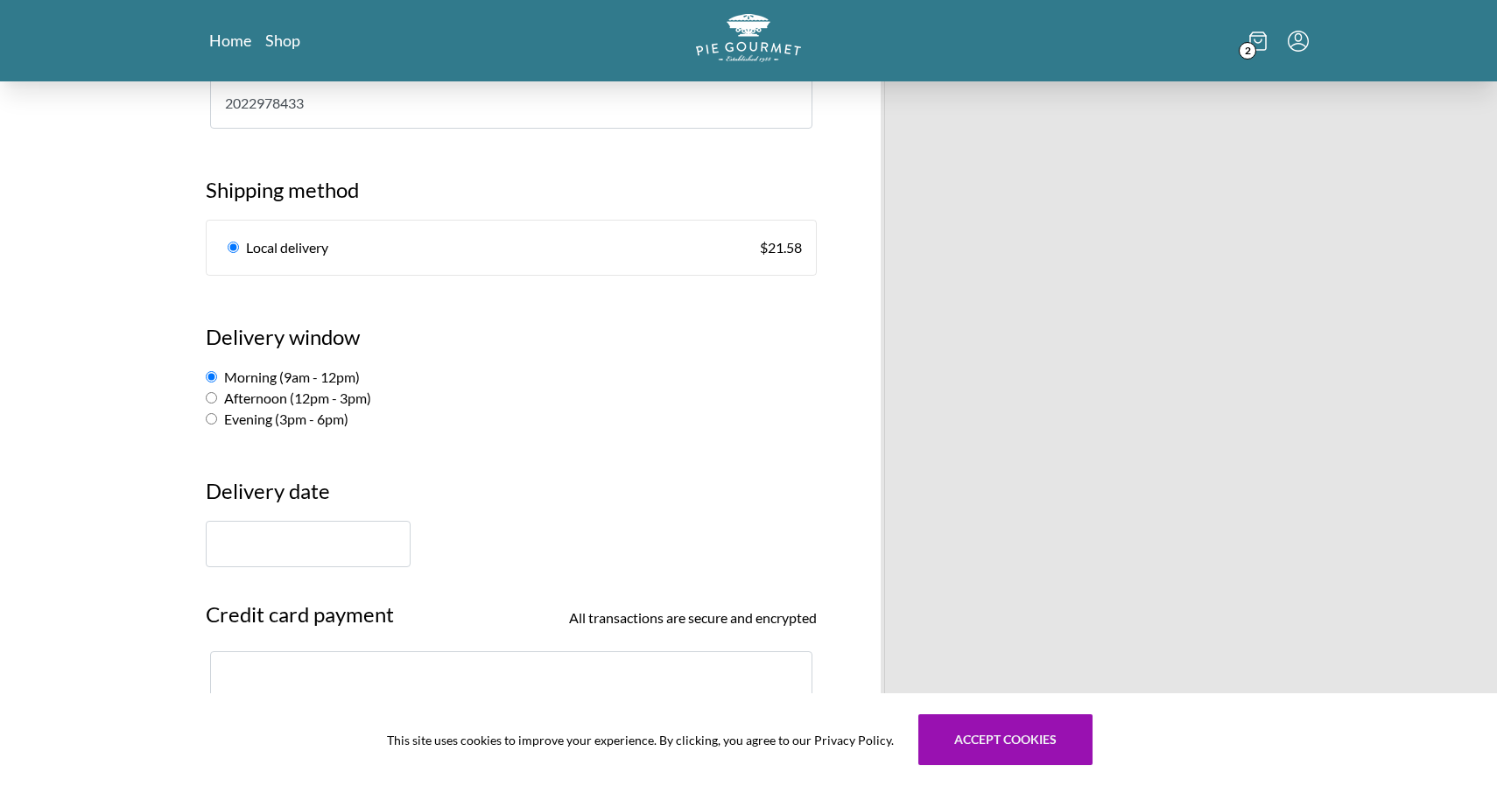
scroll to position [933, 0]
click at [303, 518] on input "text" at bounding box center [308, 541] width 205 height 46
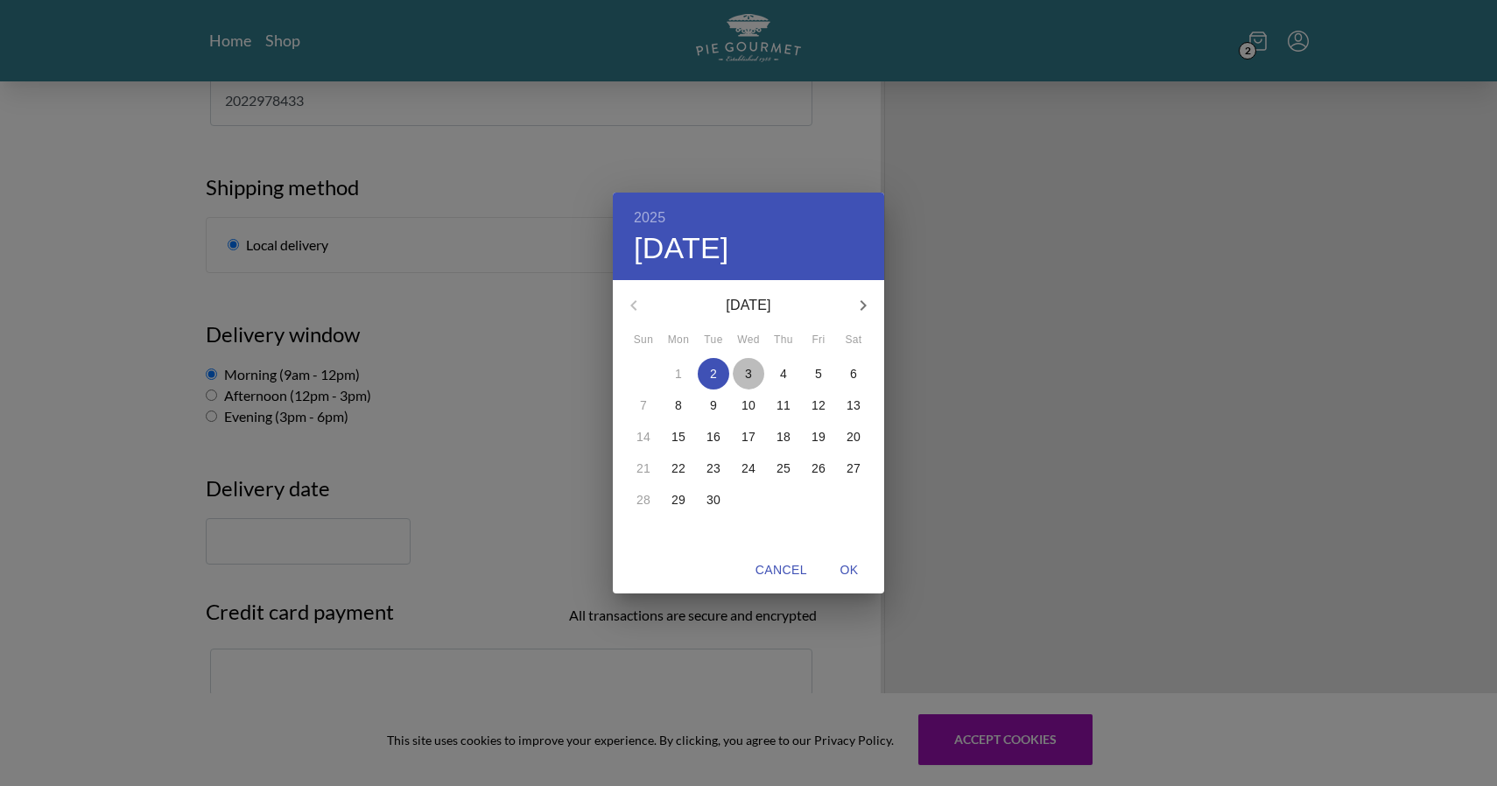
click at [747, 374] on p "3" at bounding box center [748, 374] width 7 height 18
click at [849, 570] on span "OK" at bounding box center [849, 570] width 42 height 22
type input "[DATE]"
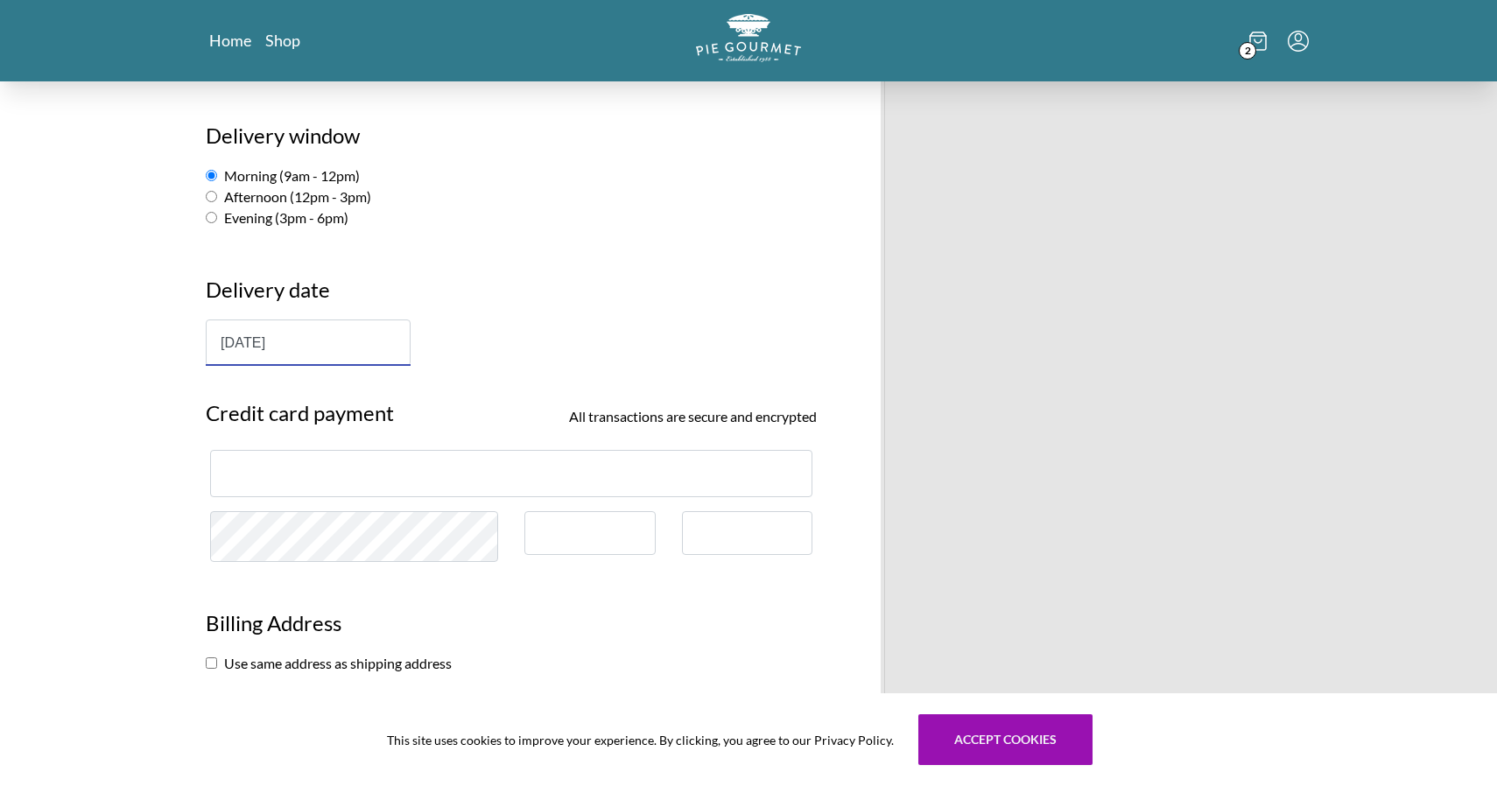
scroll to position [1132, 0]
click at [538, 511] on div at bounding box center [589, 533] width 131 height 45
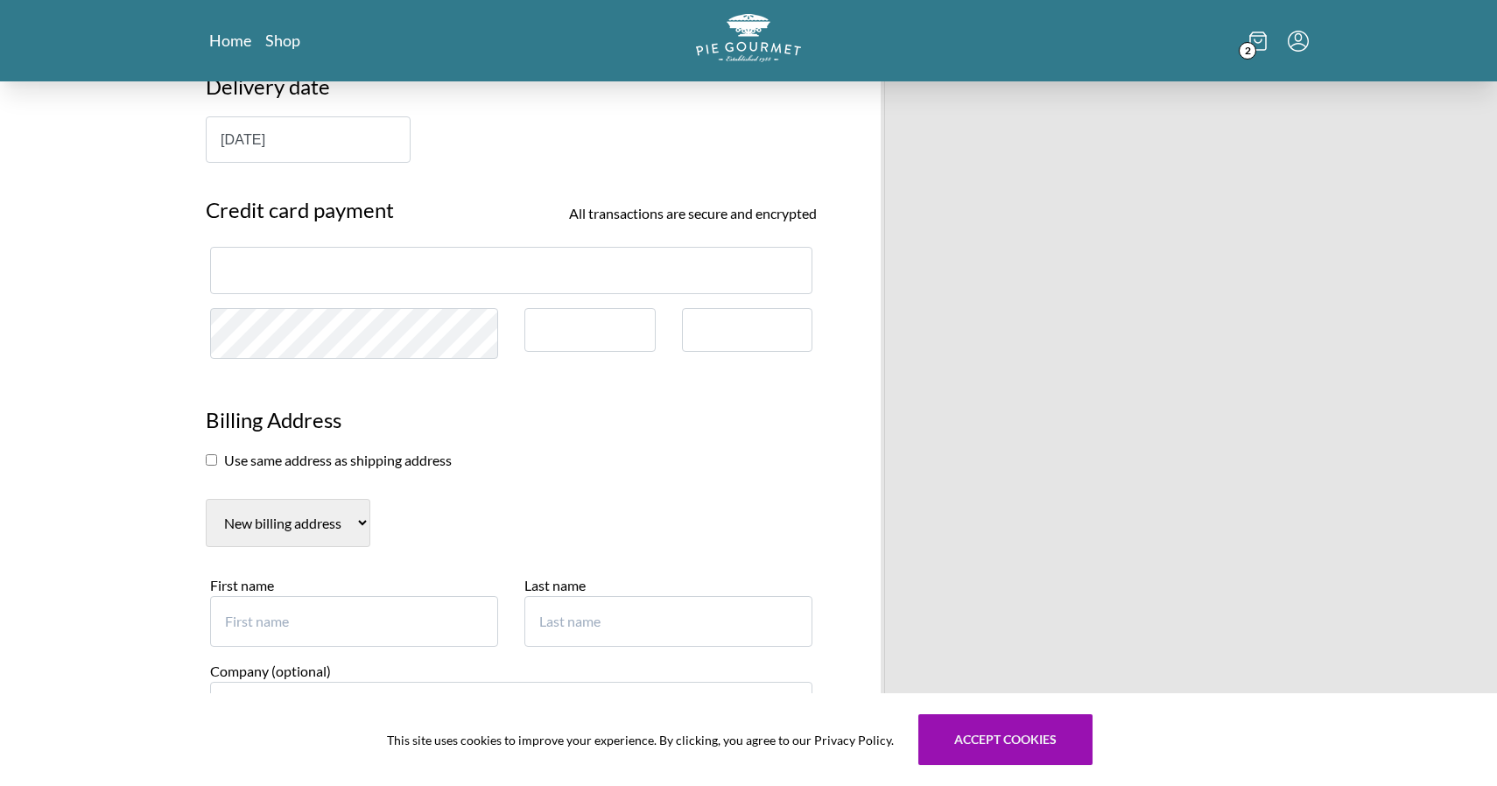
scroll to position [1337, 0]
type input "[PERSON_NAME] [PERSON_NAME]"
type input "[PERSON_NAME]"
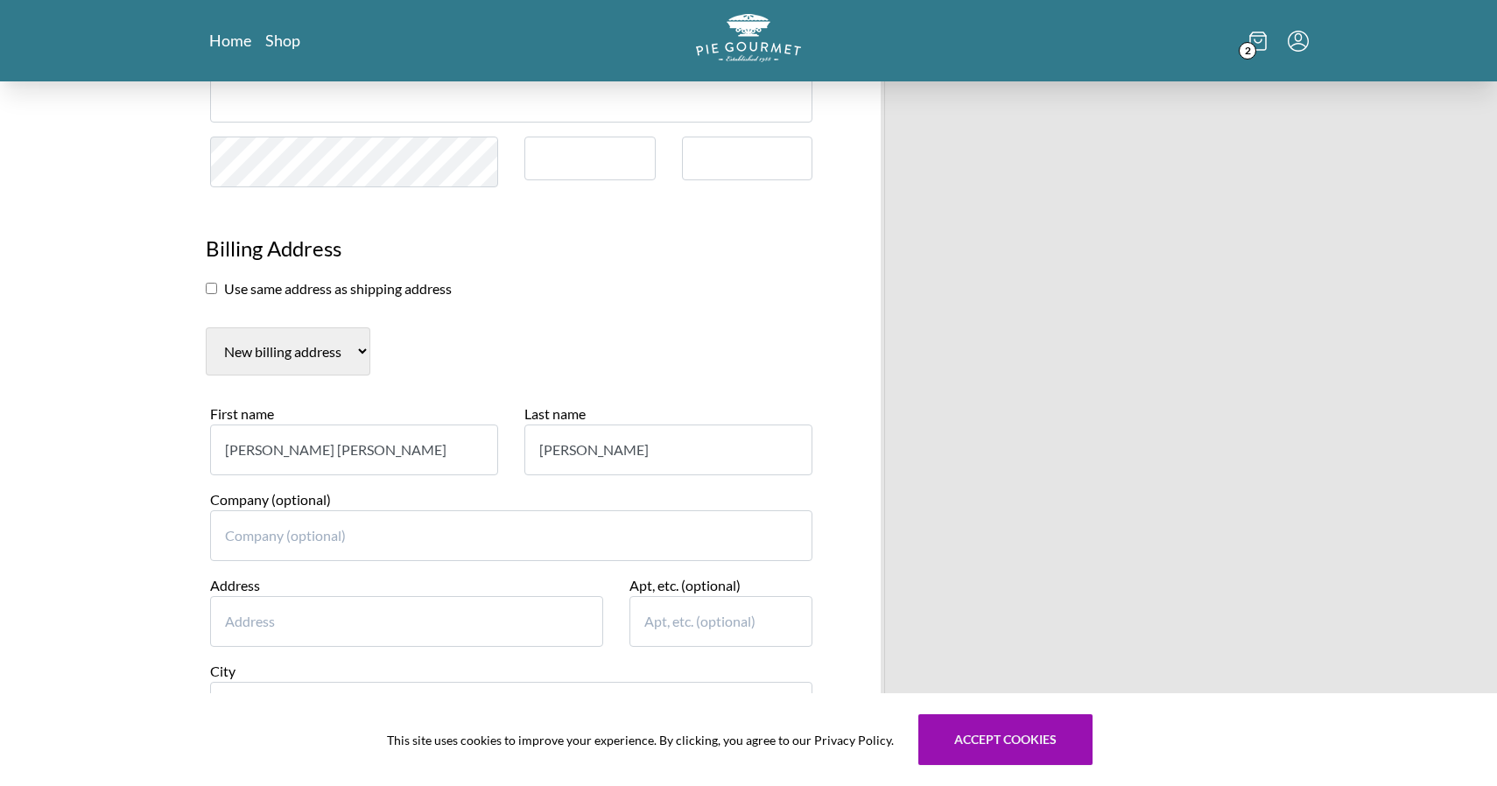
scroll to position [1508, 0]
type input "[STREET_ADDRESS]"
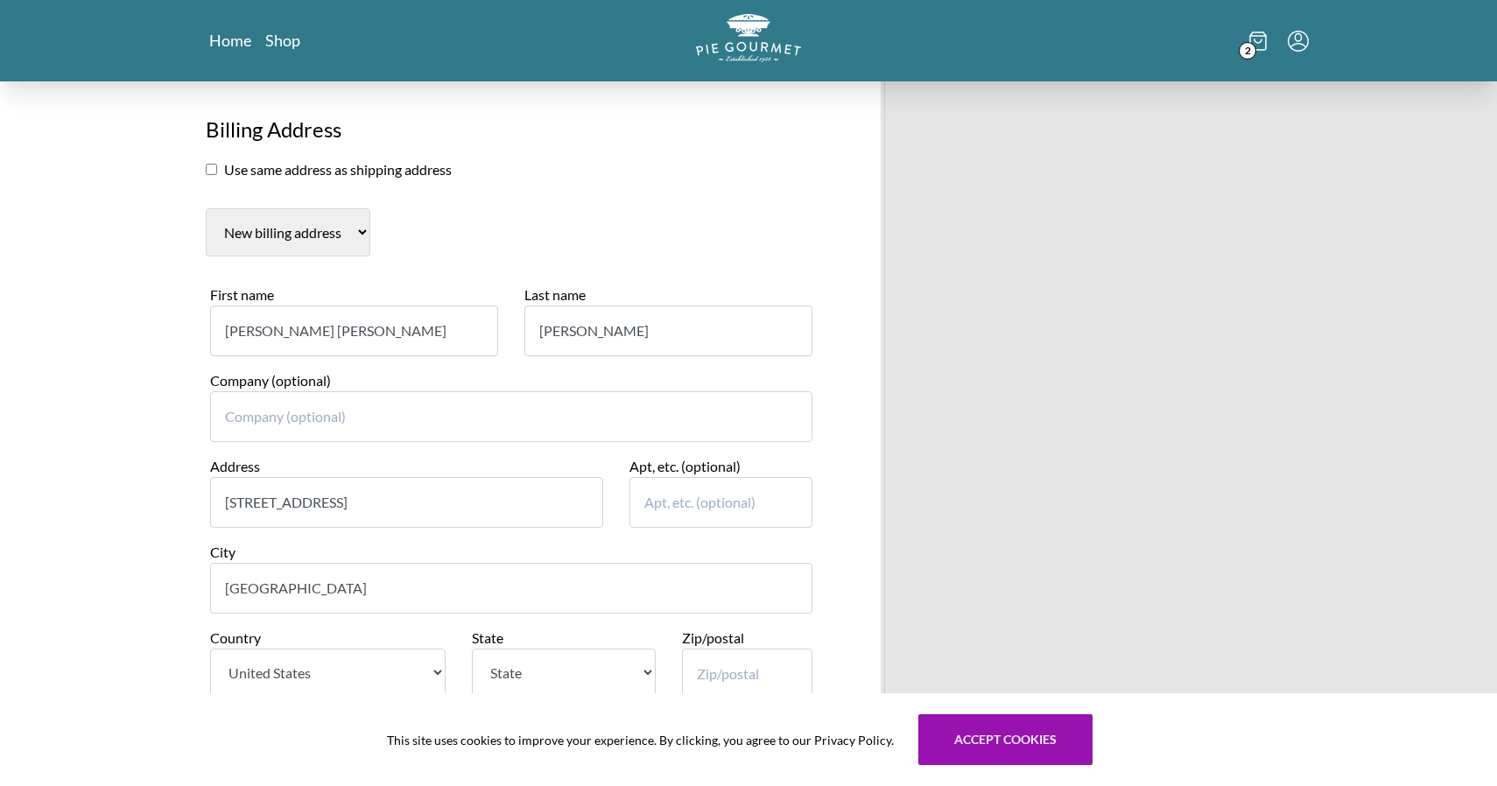
scroll to position [1732, 0]
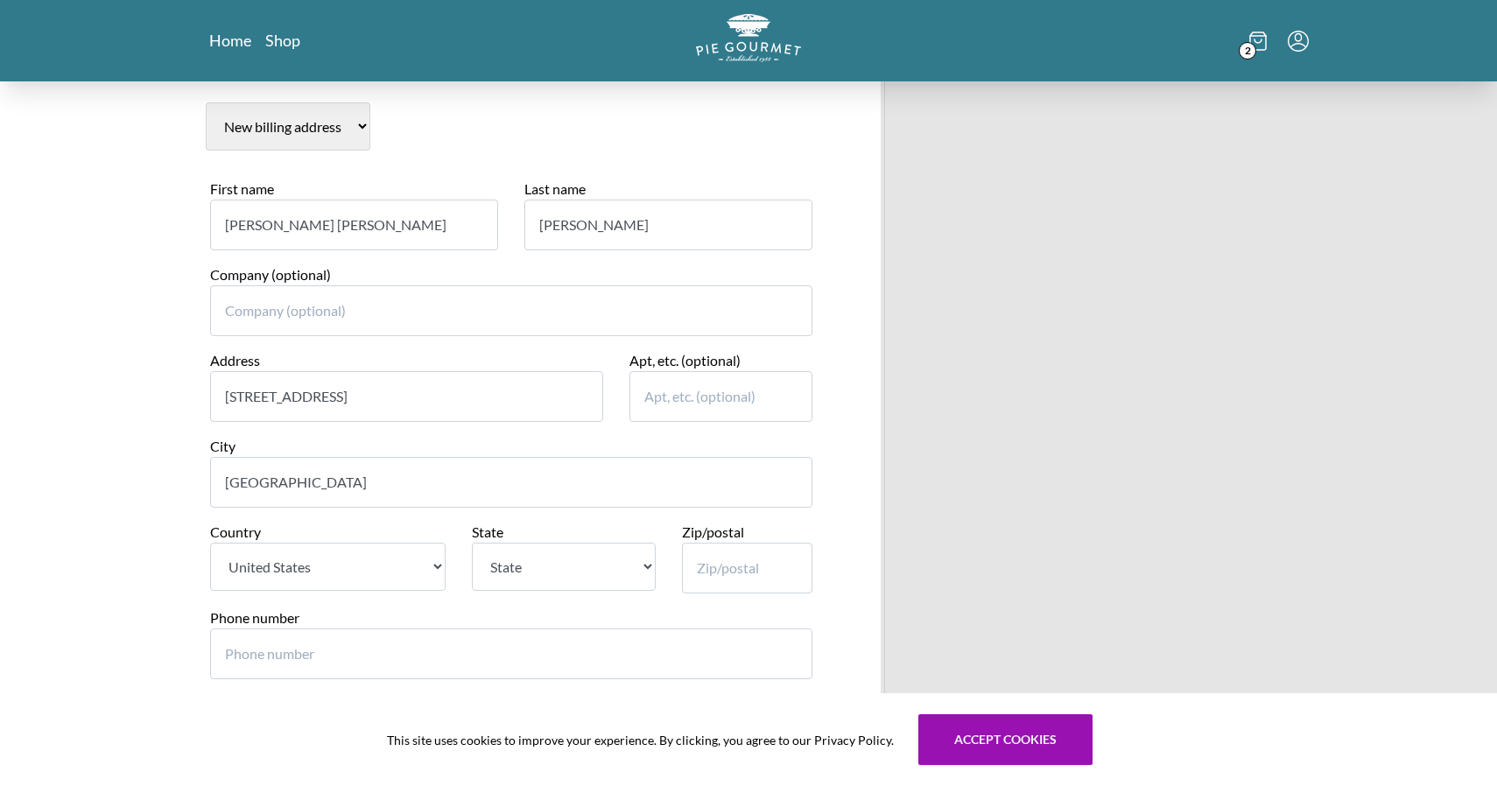
type input "[GEOGRAPHIC_DATA]"
select select "VA"
type input "22046"
click at [596, 629] on input "Phone number" at bounding box center [511, 654] width 602 height 51
type input "812"
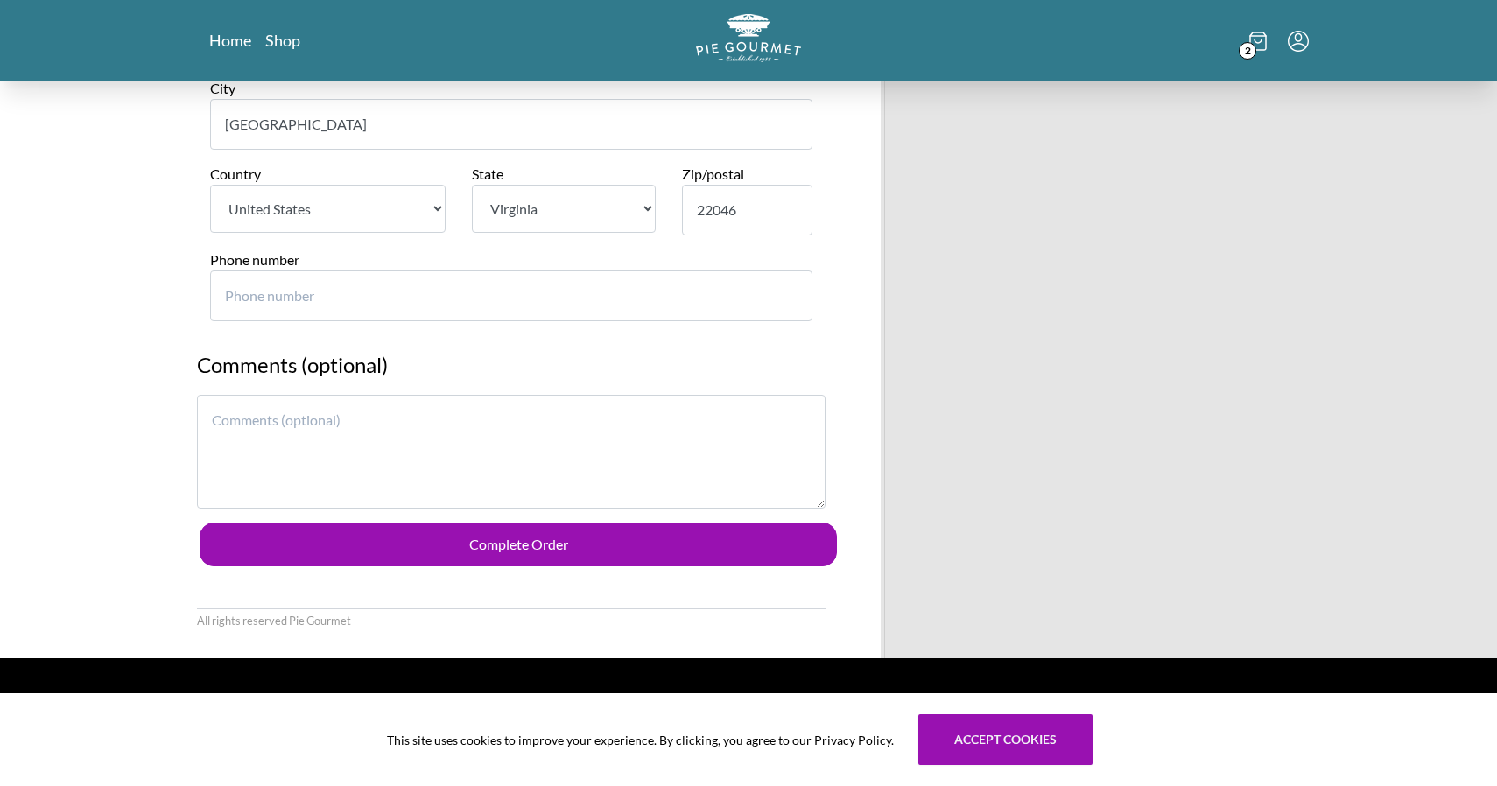
scroll to position [2087, 0]
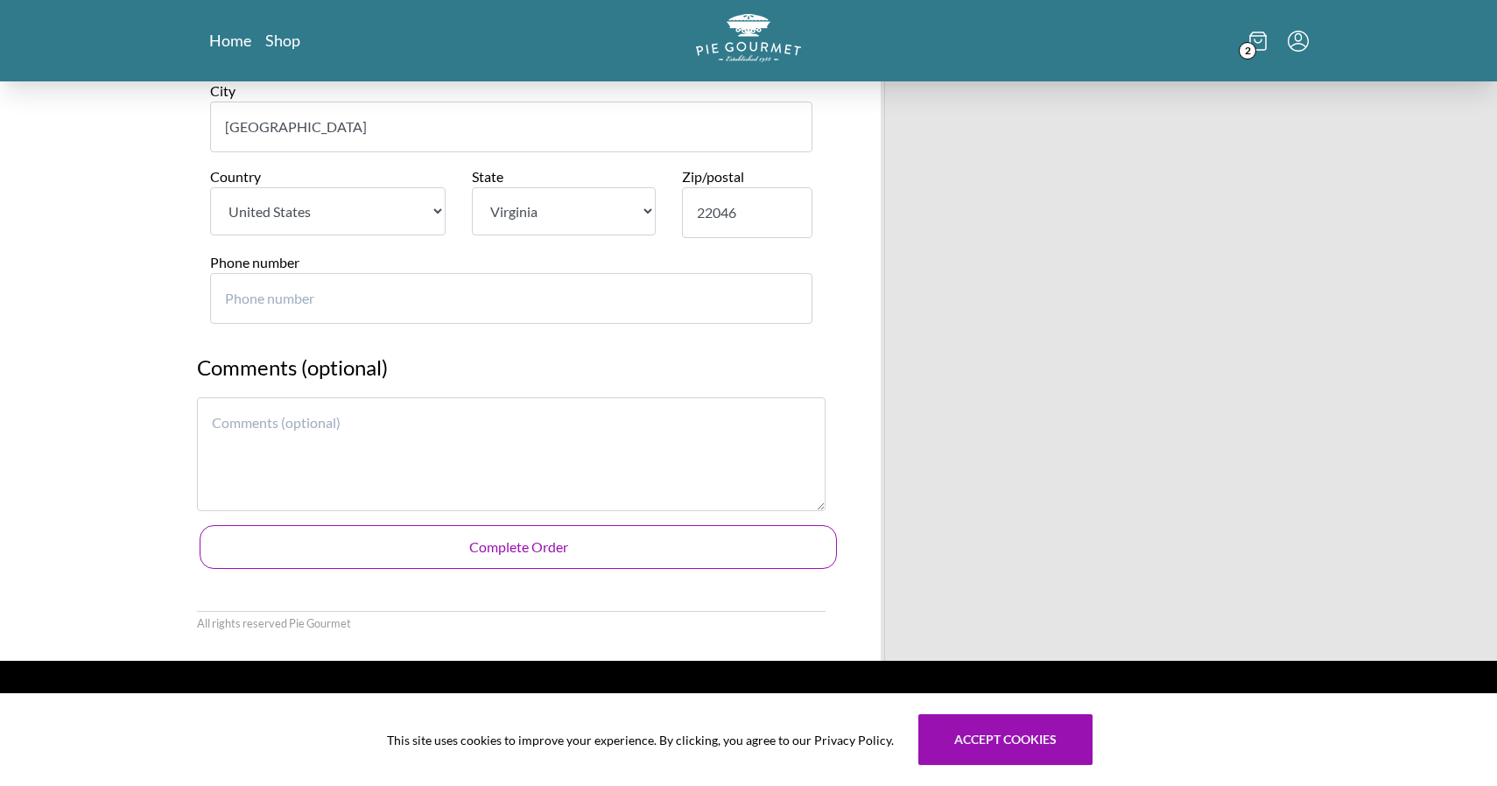
click at [552, 525] on button "Complete Order" at bounding box center [518, 547] width 637 height 44
type input "8123698072"
click at [517, 525] on button "Complete Order" at bounding box center [518, 547] width 637 height 44
